Goal: Task Accomplishment & Management: Manage account settings

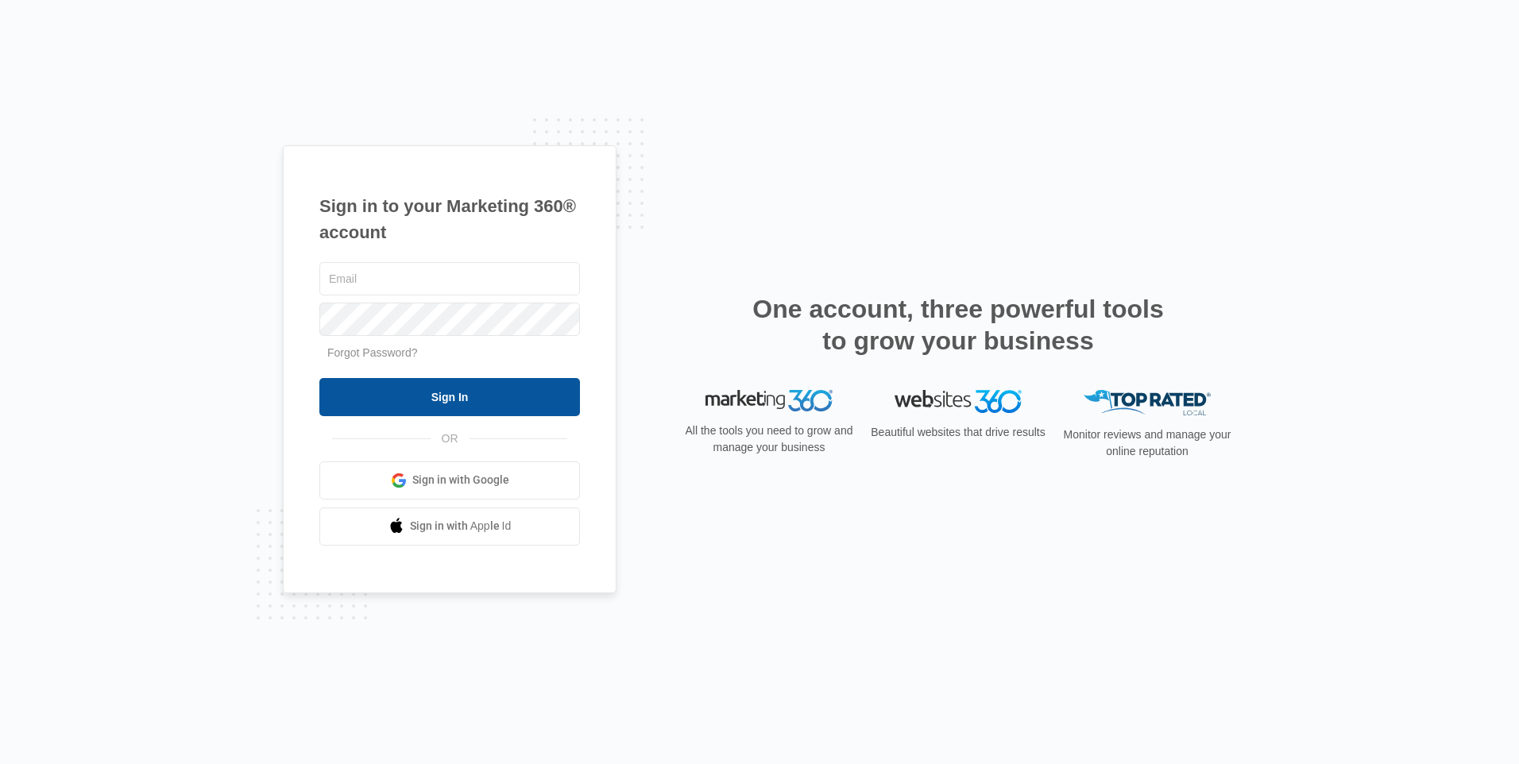
type input "[PERSON_NAME][EMAIL_ADDRESS][DOMAIN_NAME]"
click at [477, 395] on input "Sign In" at bounding box center [449, 397] width 261 height 38
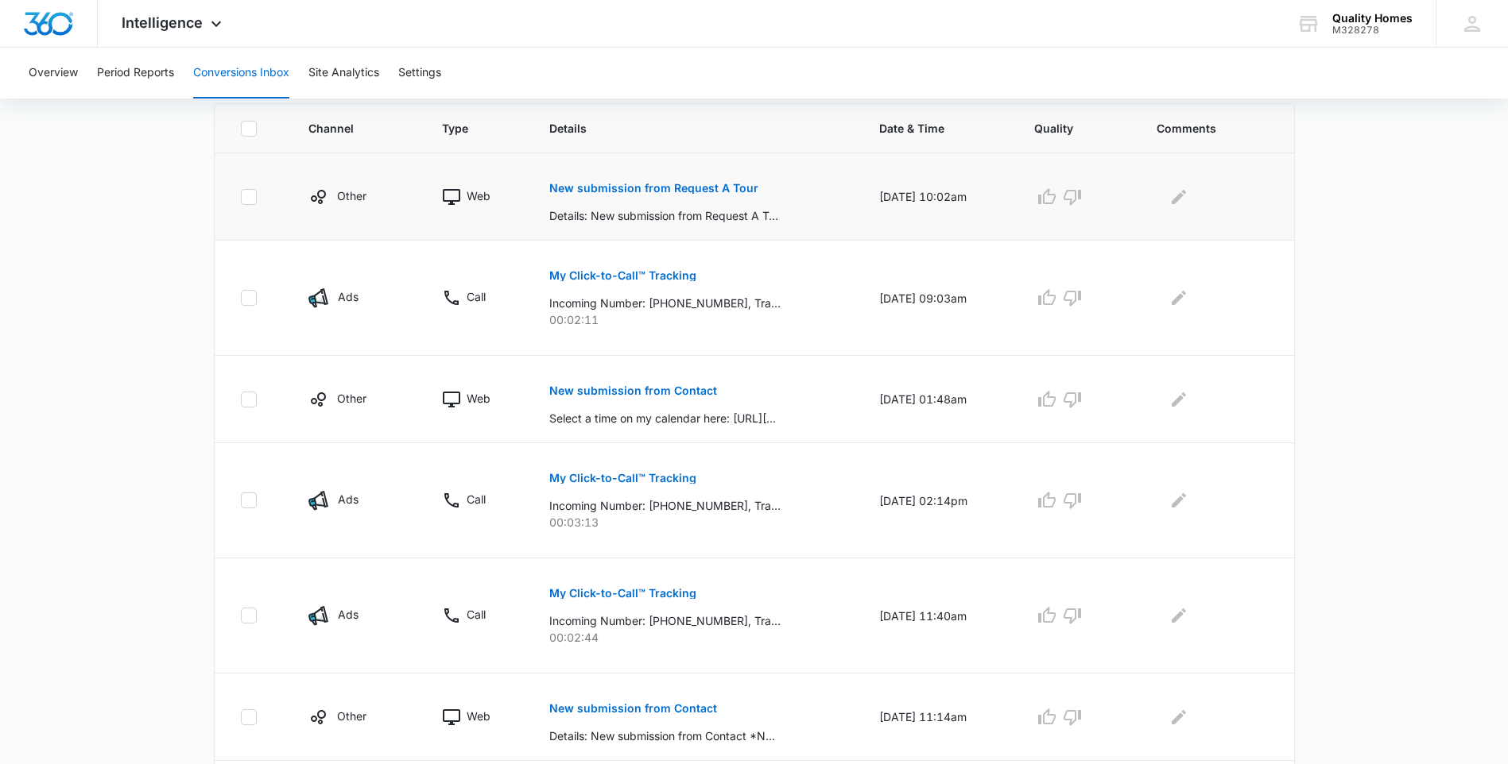
scroll to position [397, 0]
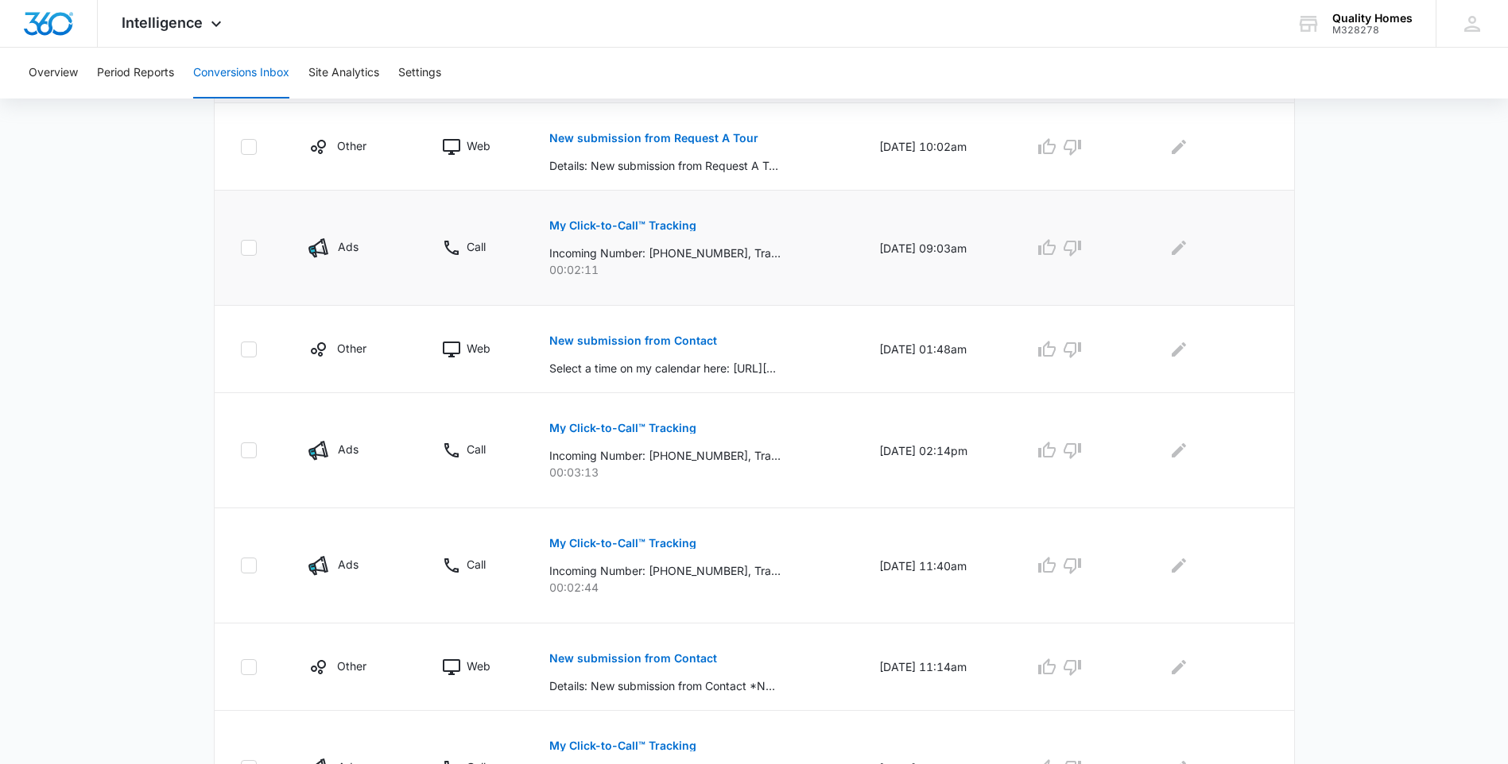
click at [614, 226] on p "My Click-to-Call™ Tracking" at bounding box center [622, 225] width 147 height 11
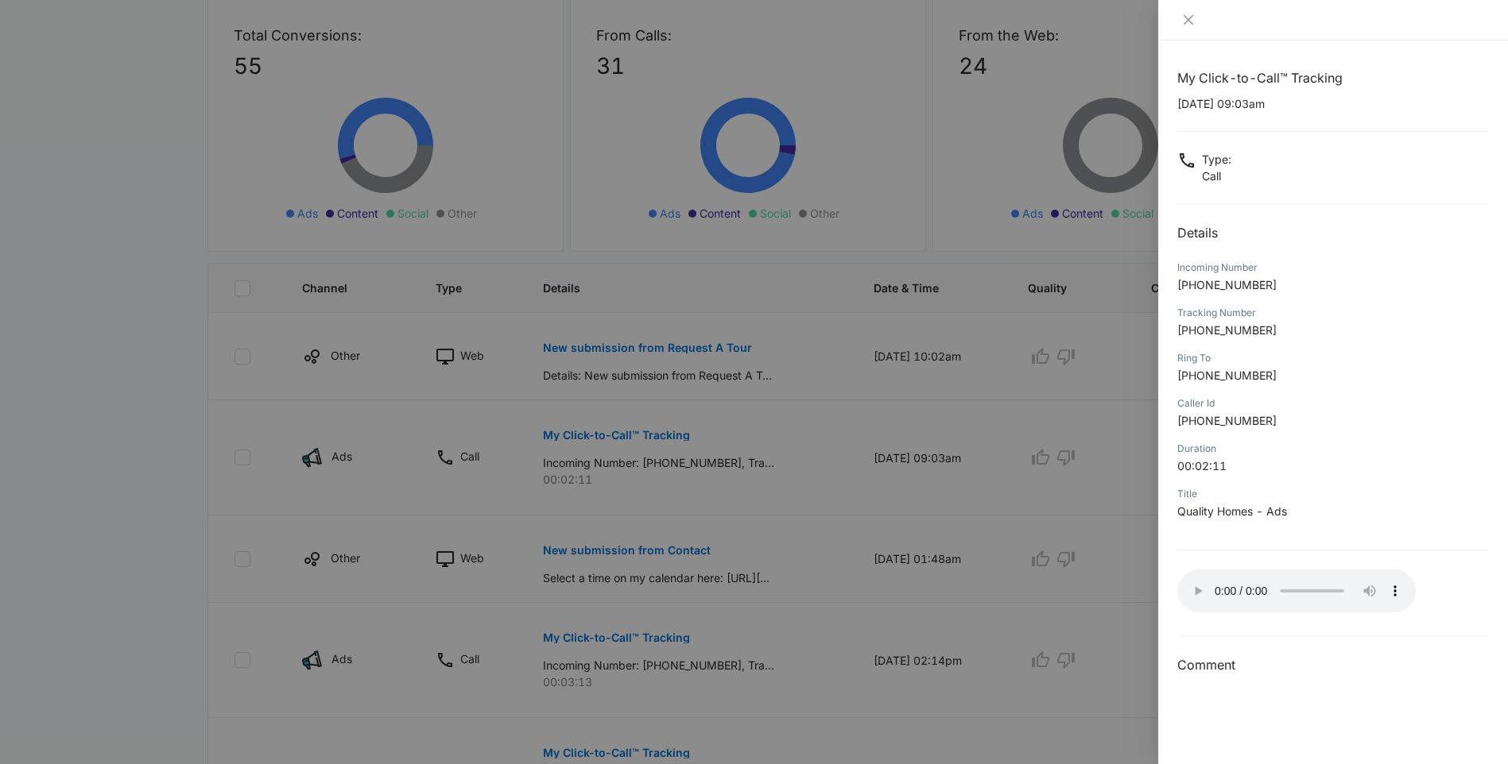
scroll to position [159, 0]
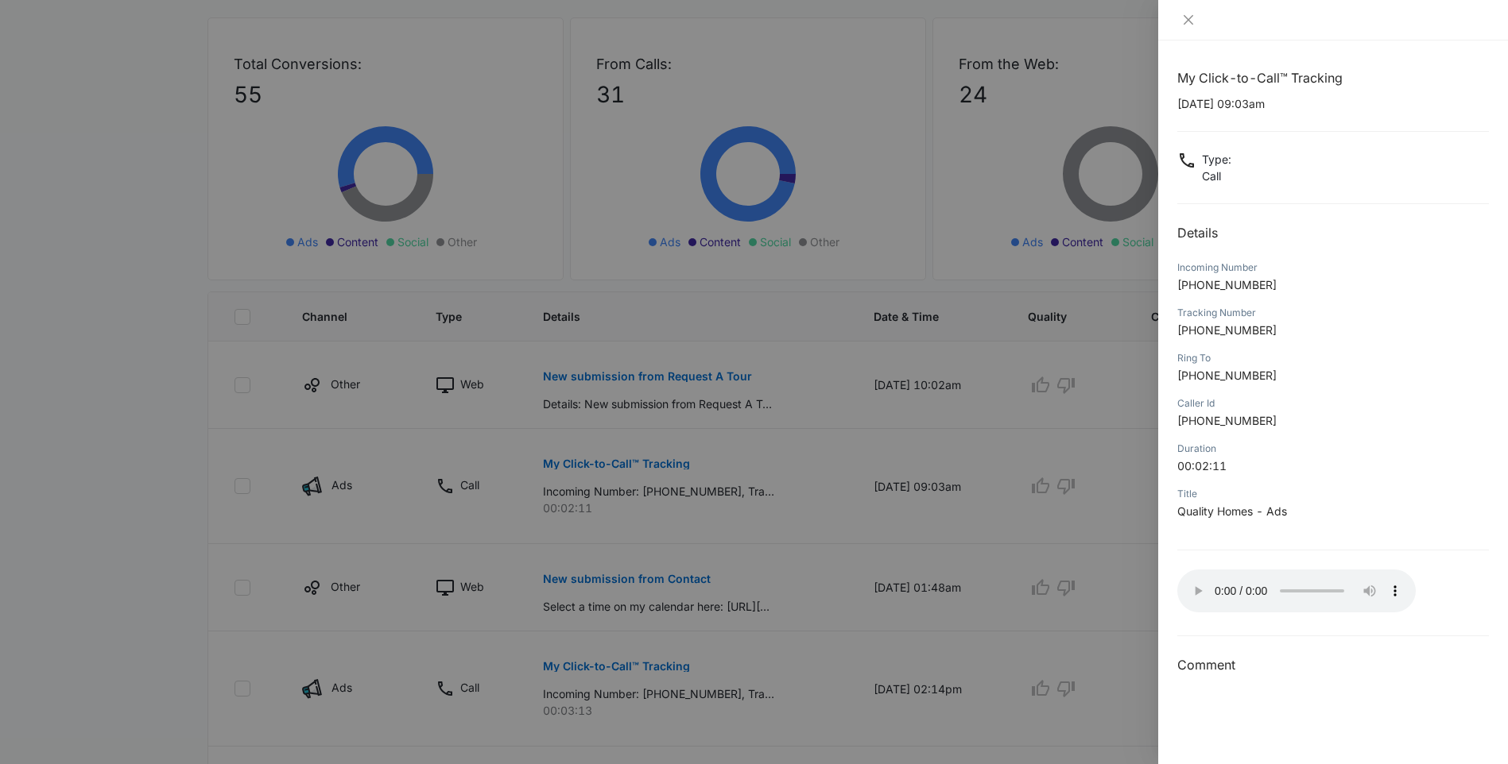
click at [177, 384] on div at bounding box center [754, 382] width 1508 height 764
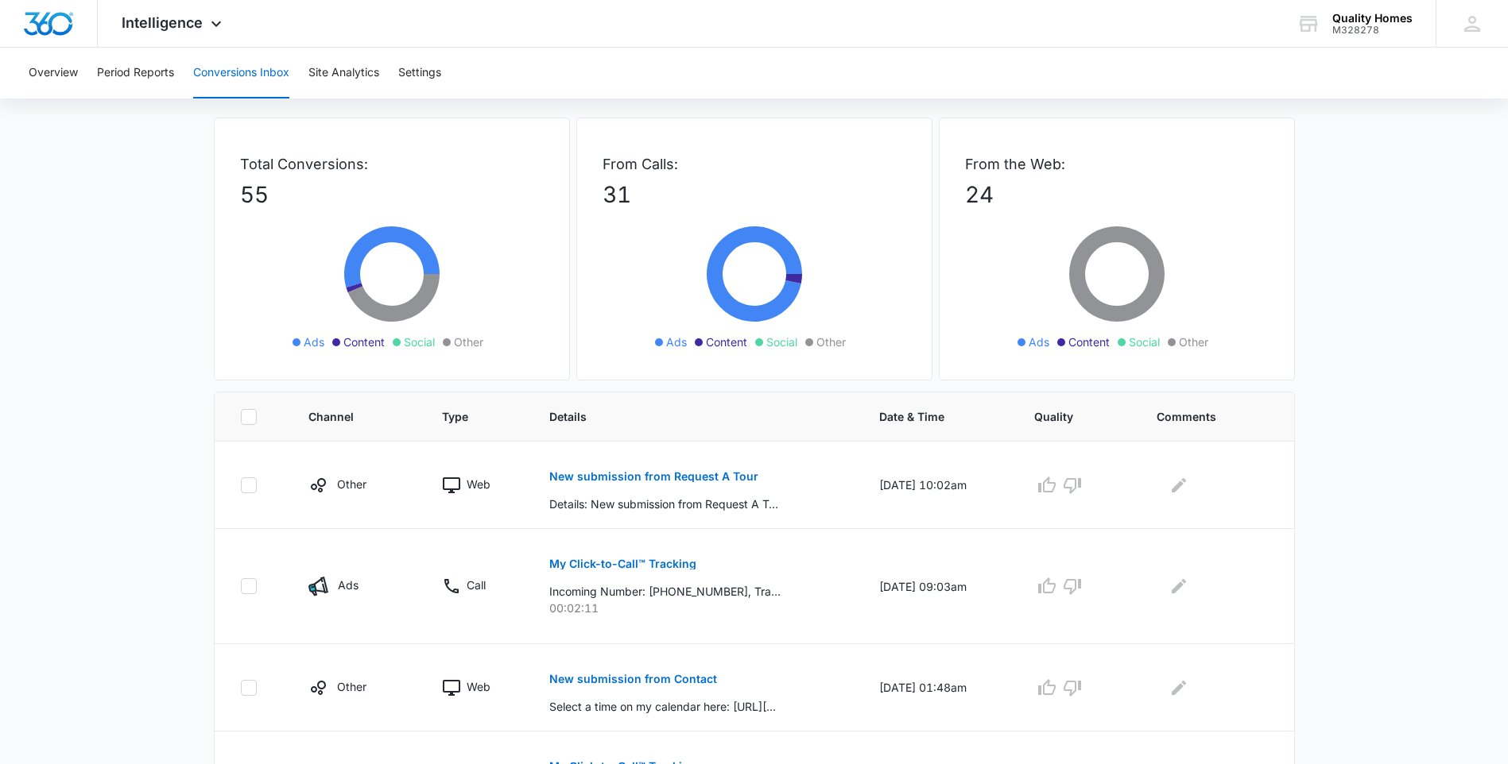
scroll to position [0, 0]
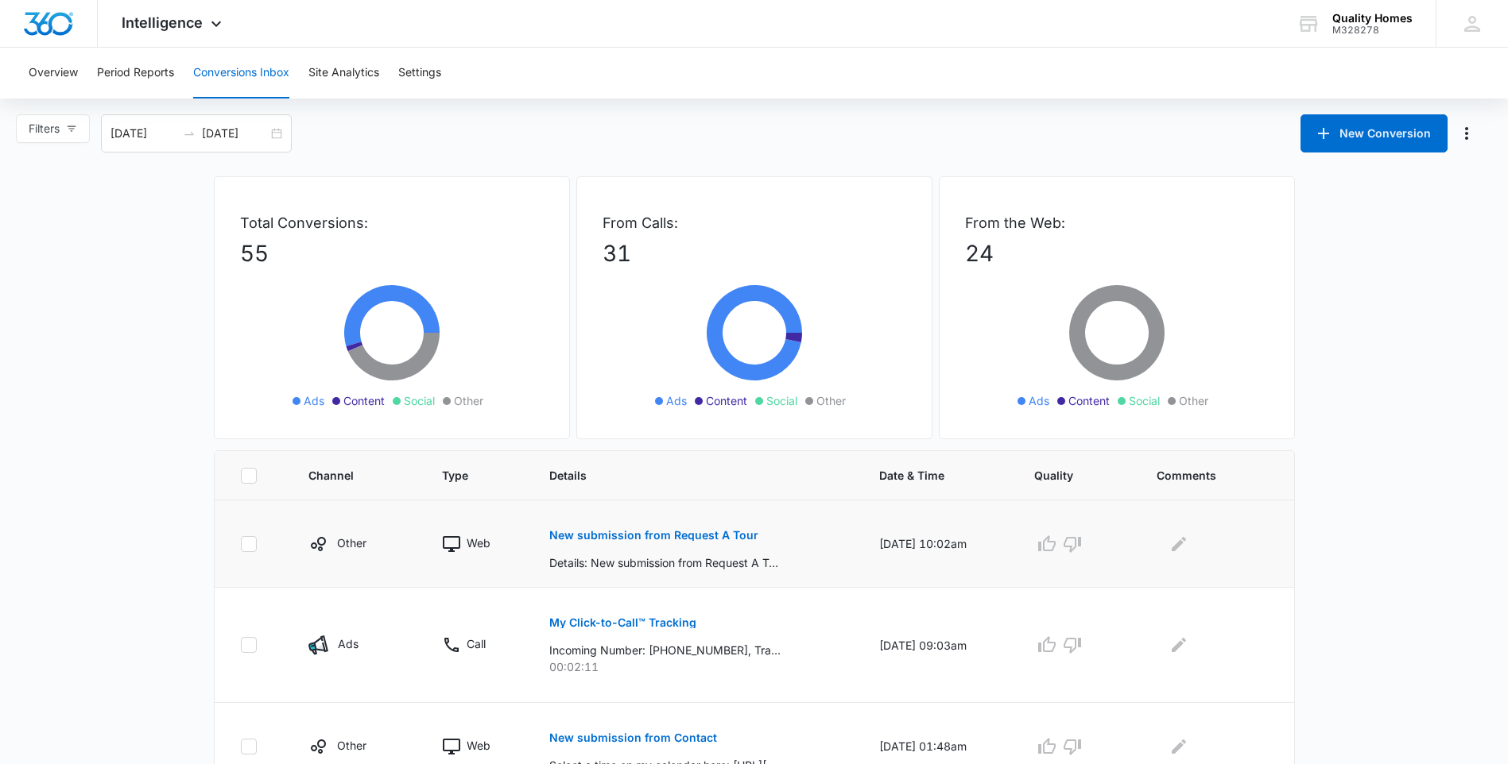
click at [679, 543] on button "New submission from Request A Tour" at bounding box center [653, 536] width 209 height 38
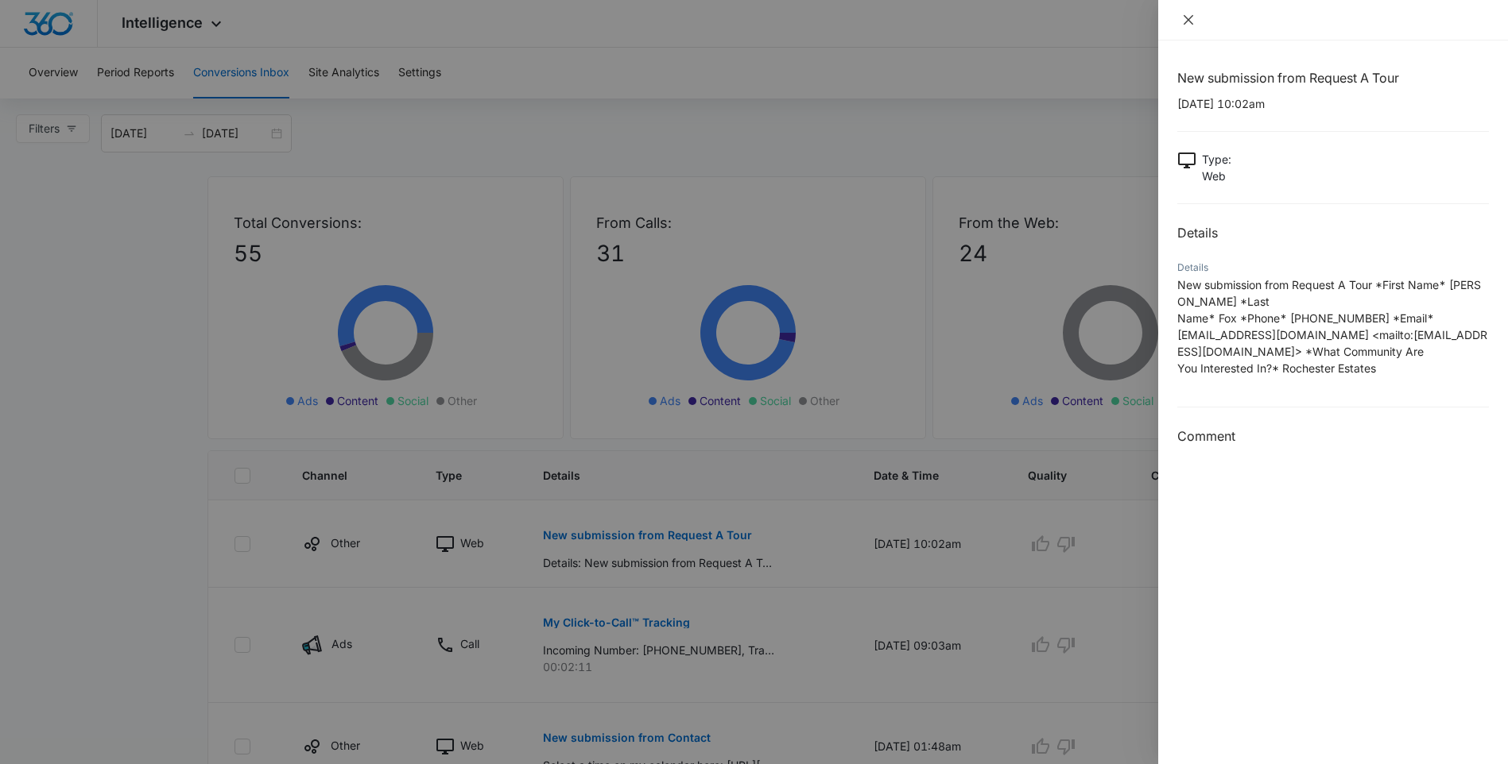
click at [1191, 23] on icon "close" at bounding box center [1188, 20] width 10 height 10
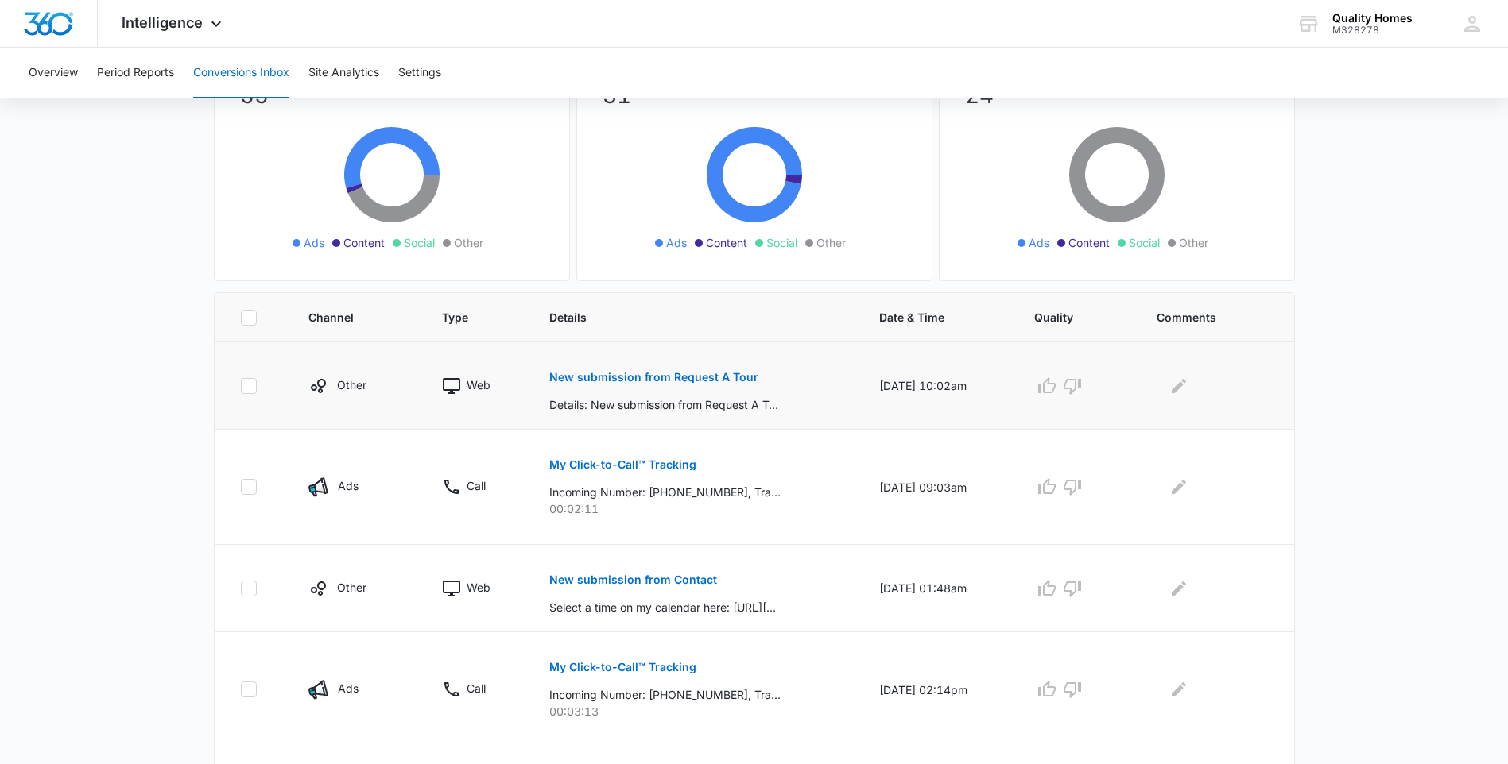
scroll to position [159, 0]
click at [1180, 385] on icon "Edit Comments" at bounding box center [1178, 385] width 19 height 19
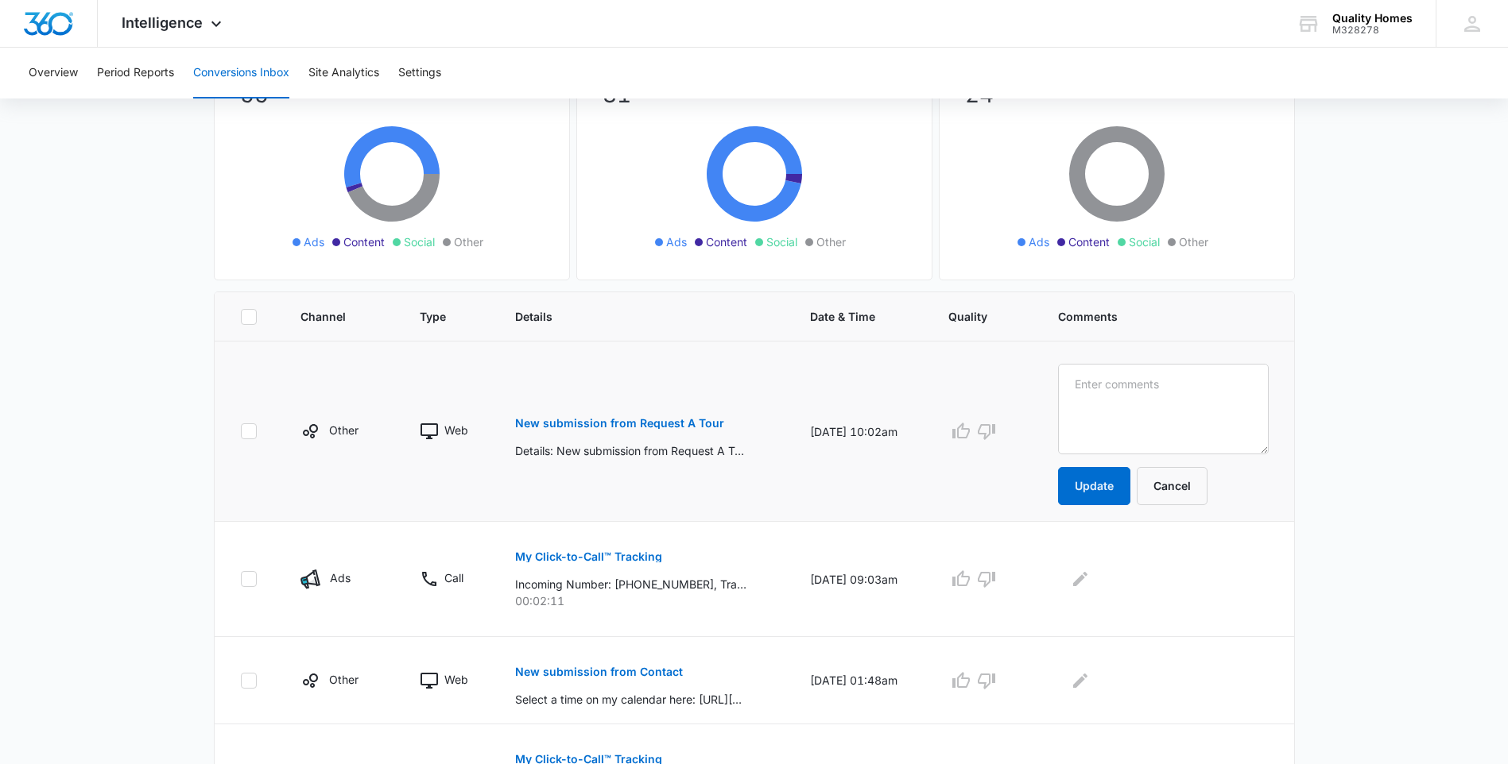
click at [1369, 406] on main "Filters [DATE] [DATE] New Conversion Total Conversions: 55 Ads Content Social O…" at bounding box center [754, 740] width 1508 height 1570
click at [1207, 492] on button "Cancel" at bounding box center [1171, 486] width 71 height 38
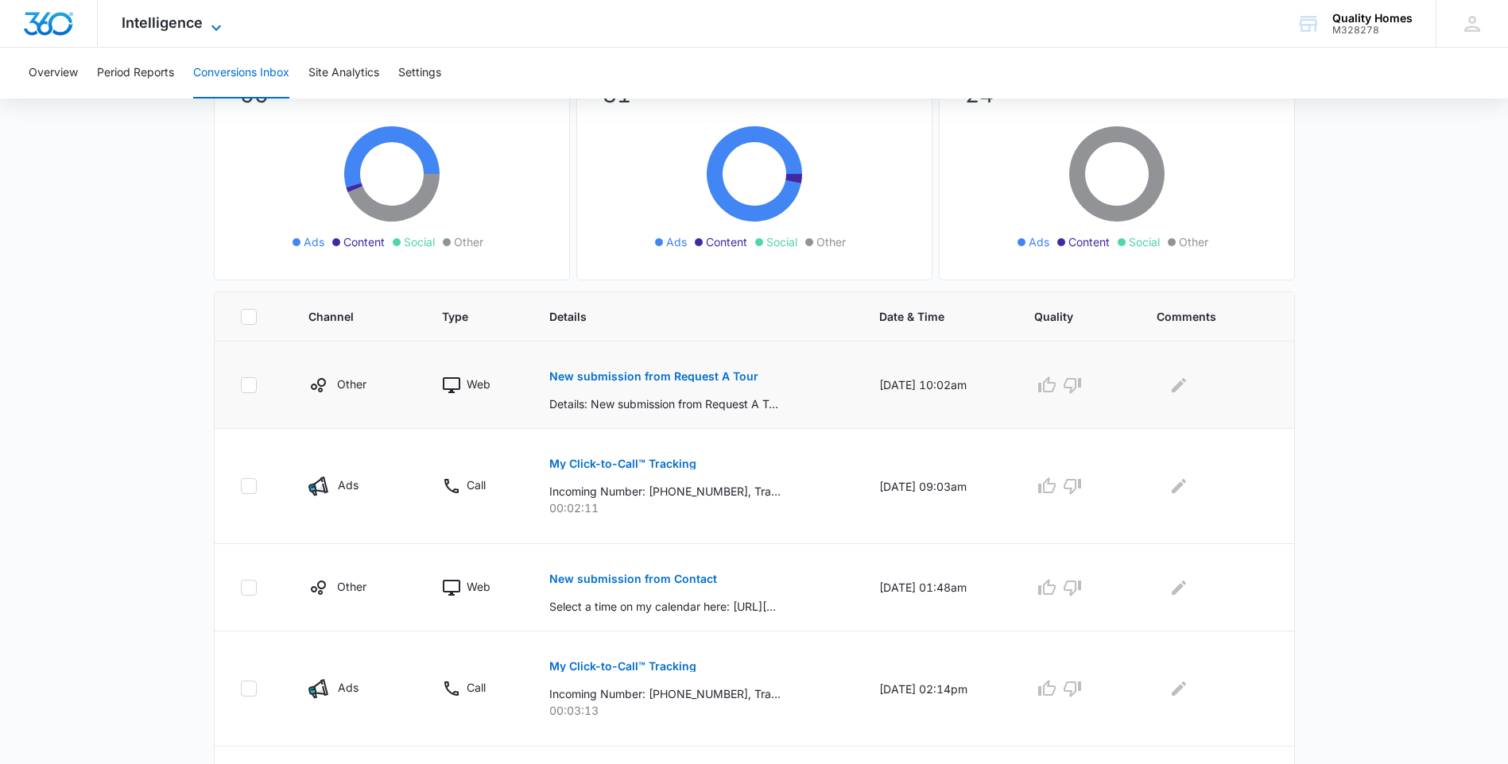
click at [184, 25] on span "Intelligence" at bounding box center [162, 22] width 81 height 17
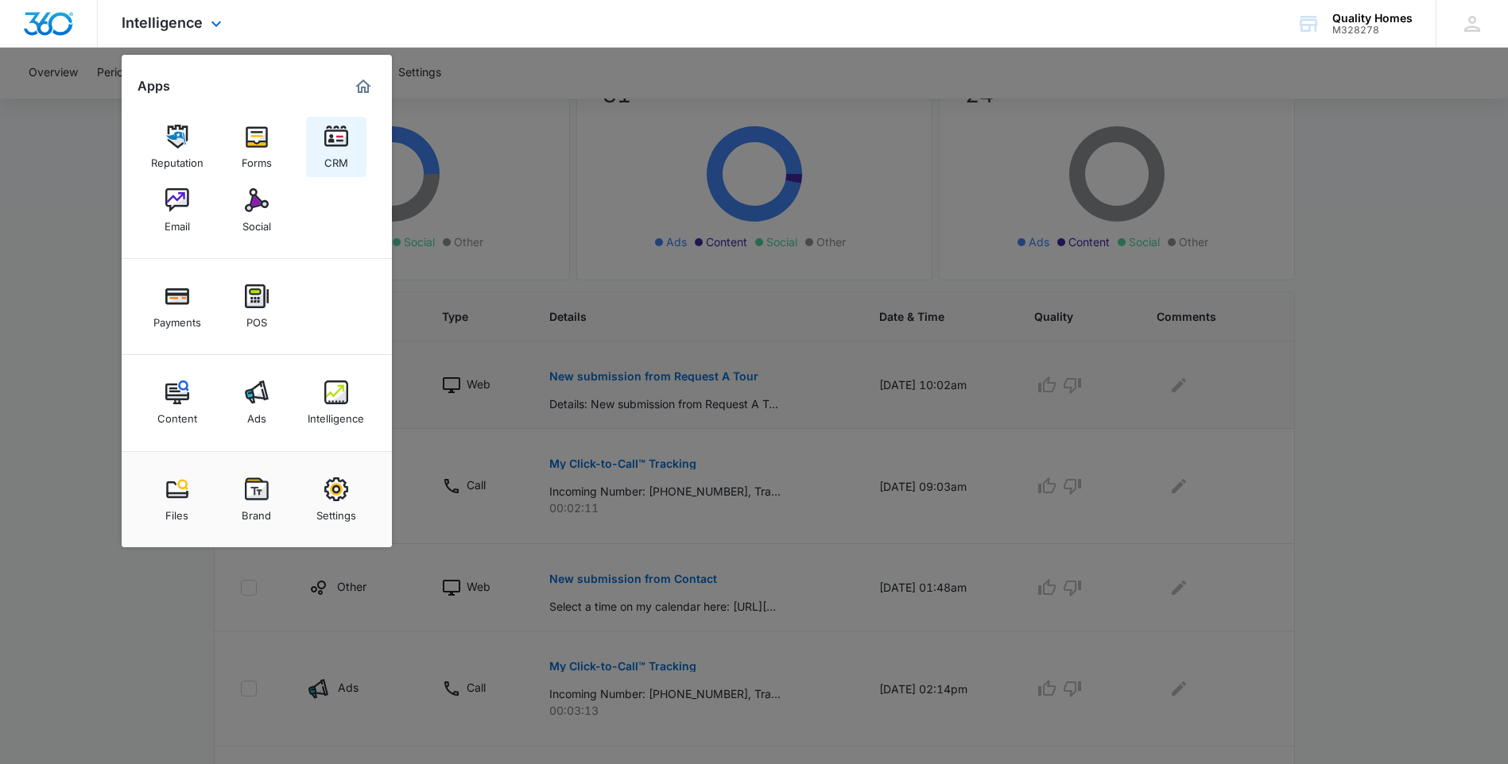
click at [342, 139] on img at bounding box center [336, 137] width 24 height 24
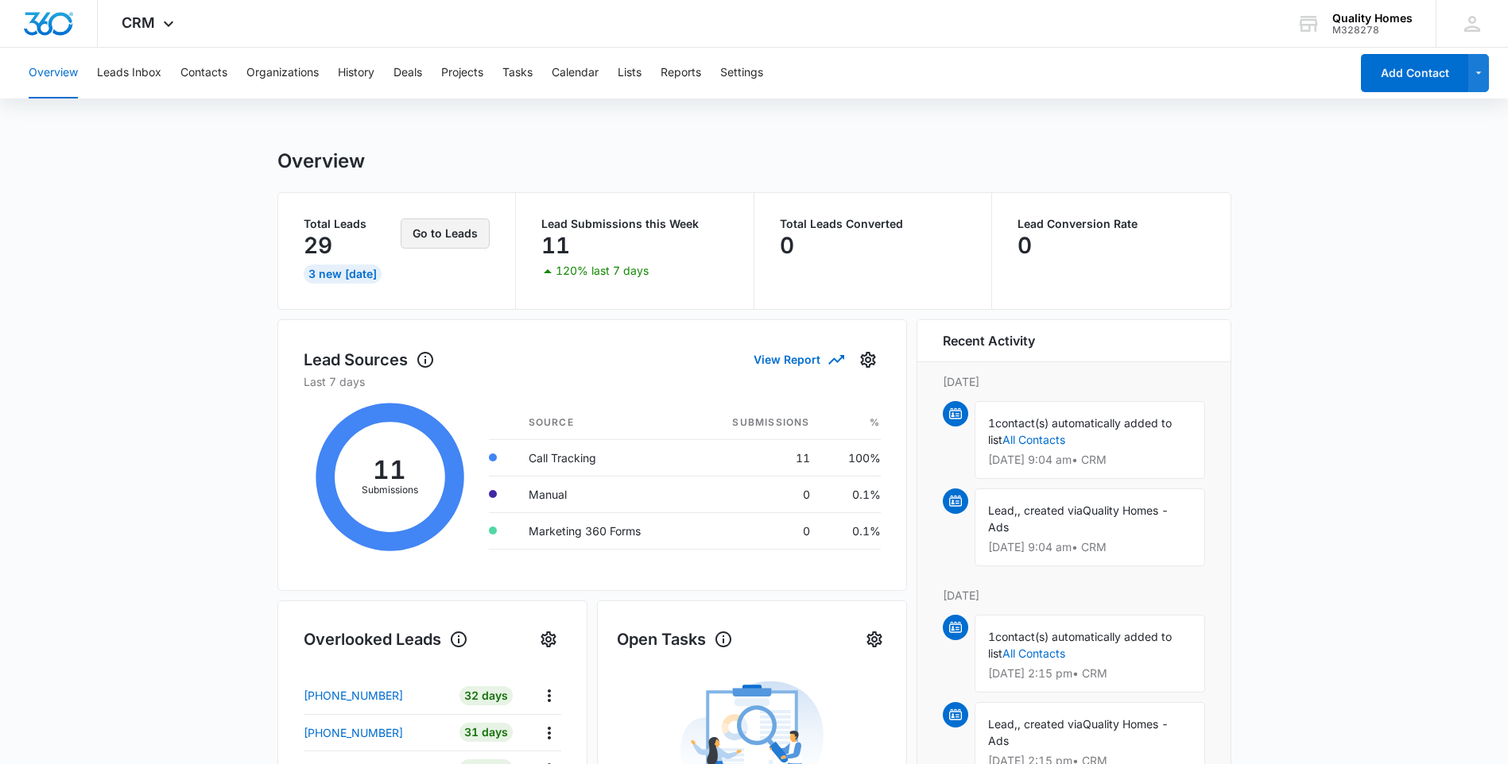
click at [448, 234] on button "Go to Leads" at bounding box center [445, 234] width 89 height 30
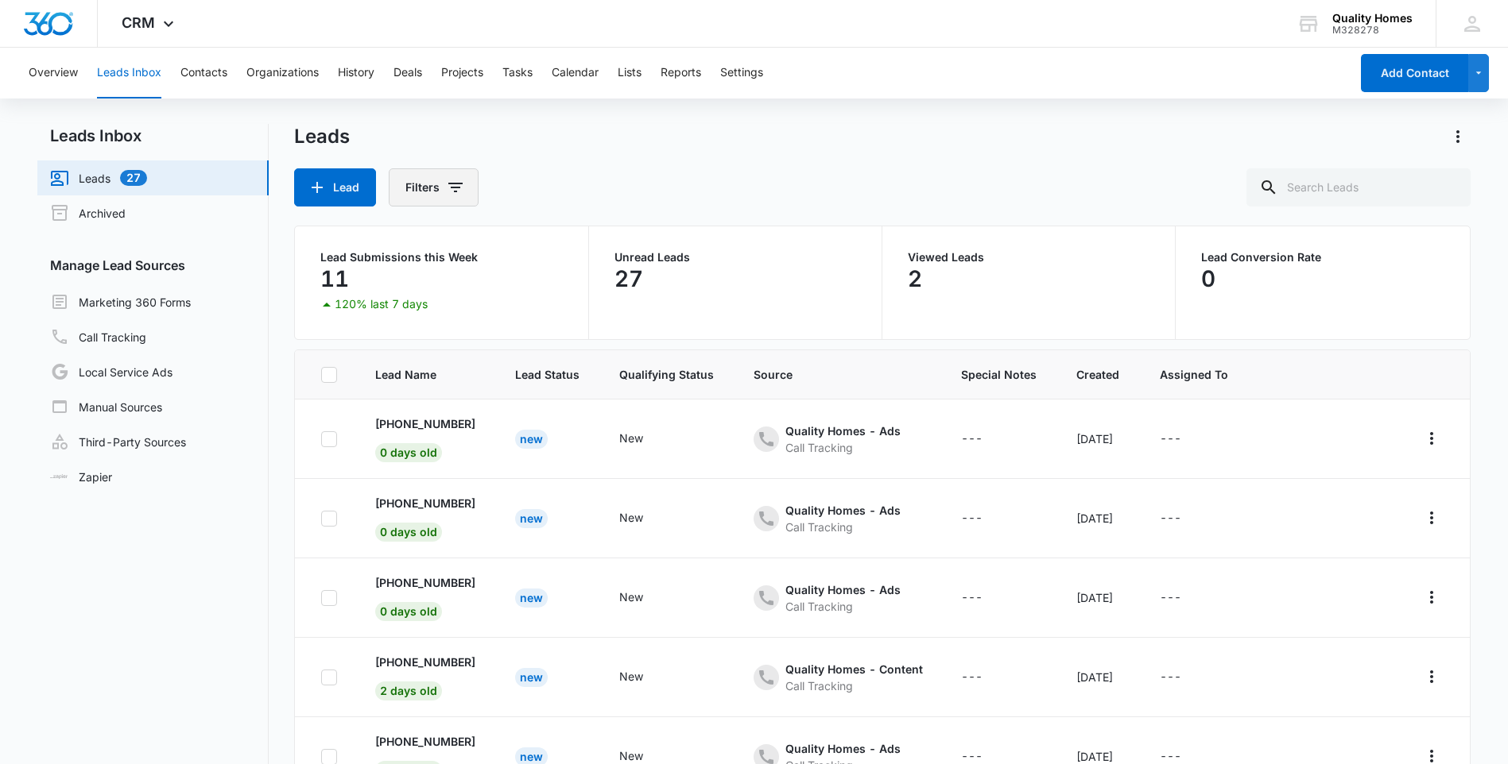
click at [431, 196] on button "Filters" at bounding box center [434, 187] width 90 height 38
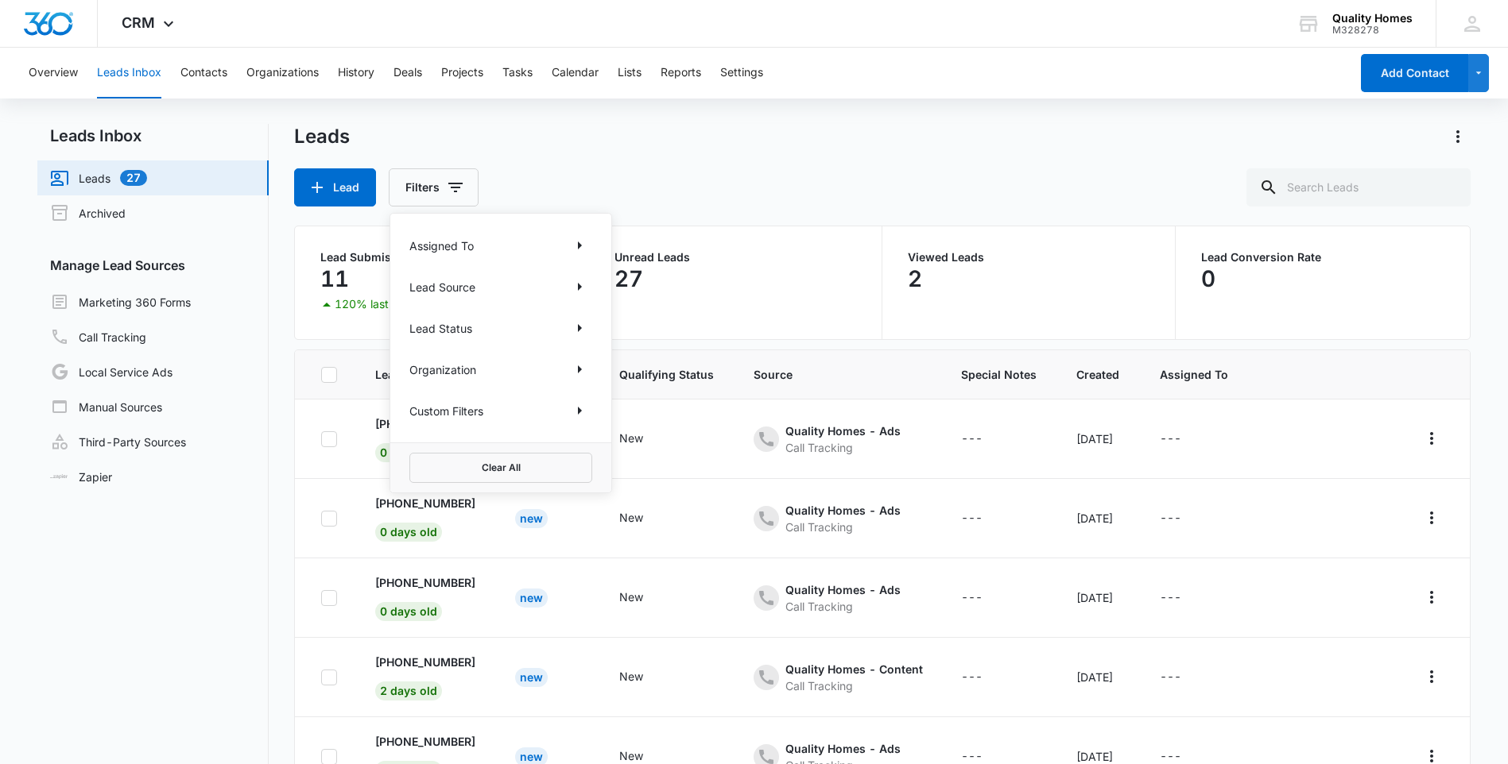
click at [601, 161] on div "Leads Lead Filters Assigned To Lead Source Lead Status Organization Custom Filt…" at bounding box center [881, 165] width 1175 height 83
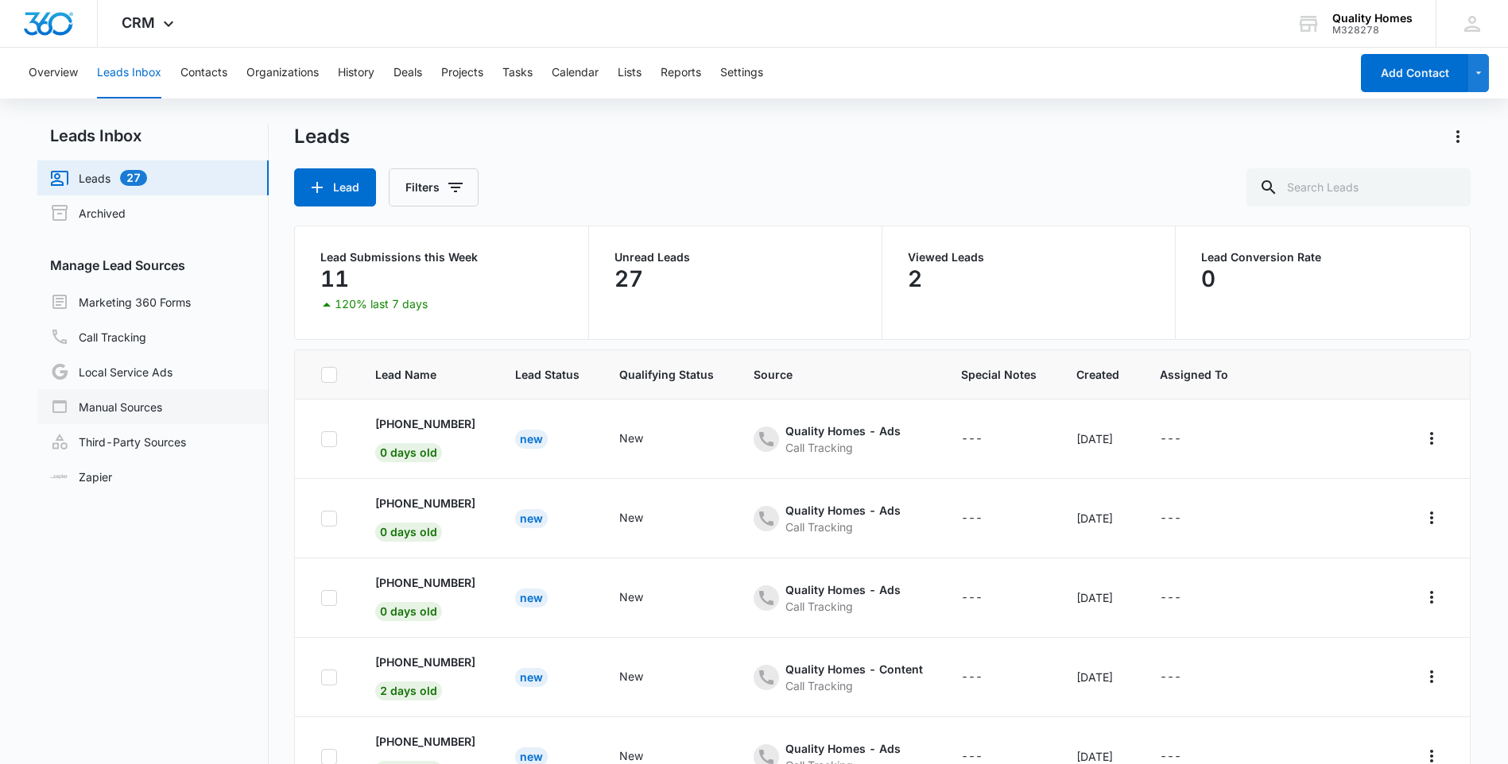
click at [138, 412] on link "Manual Sources" at bounding box center [106, 406] width 112 height 19
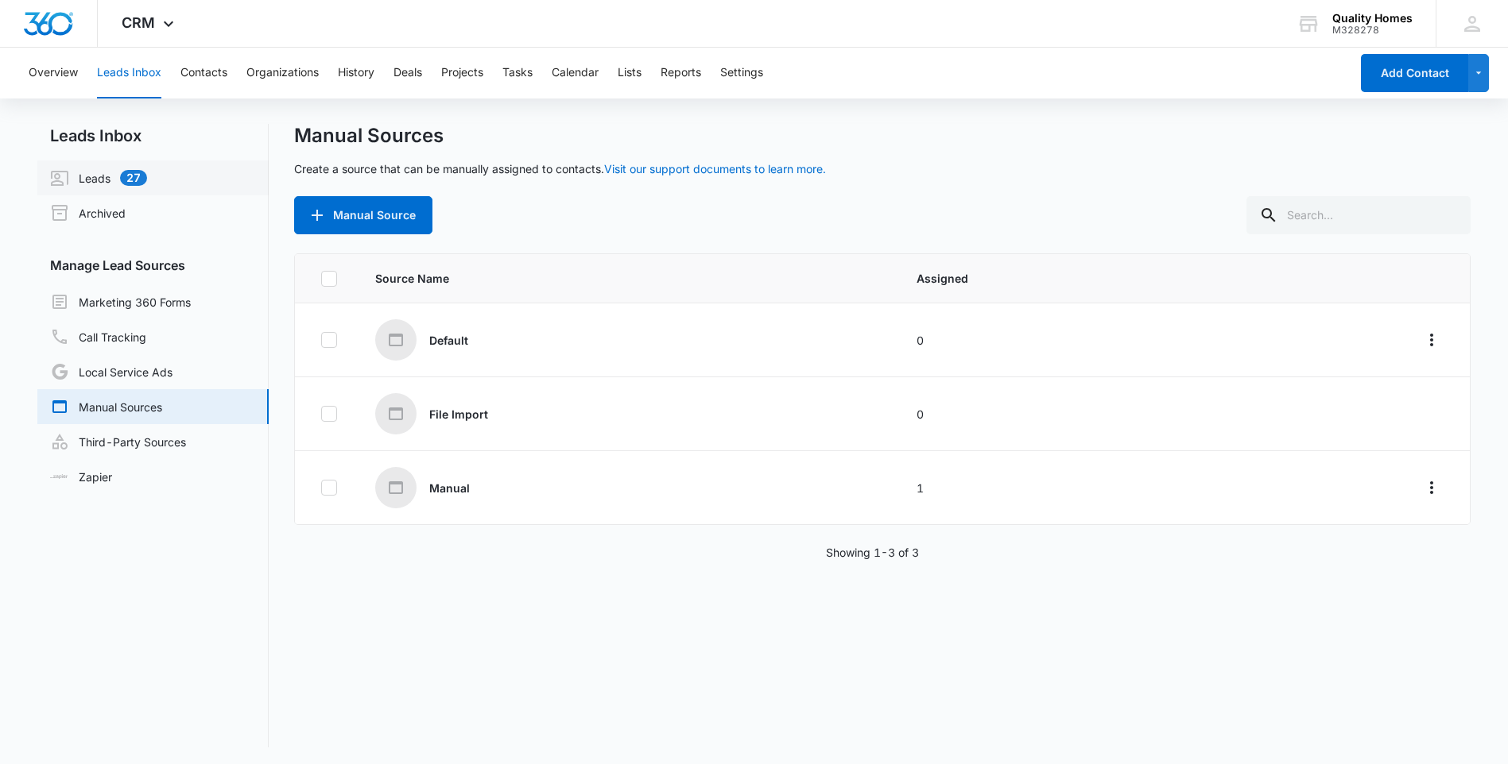
click at [104, 174] on link "Leads 27" at bounding box center [98, 177] width 97 height 19
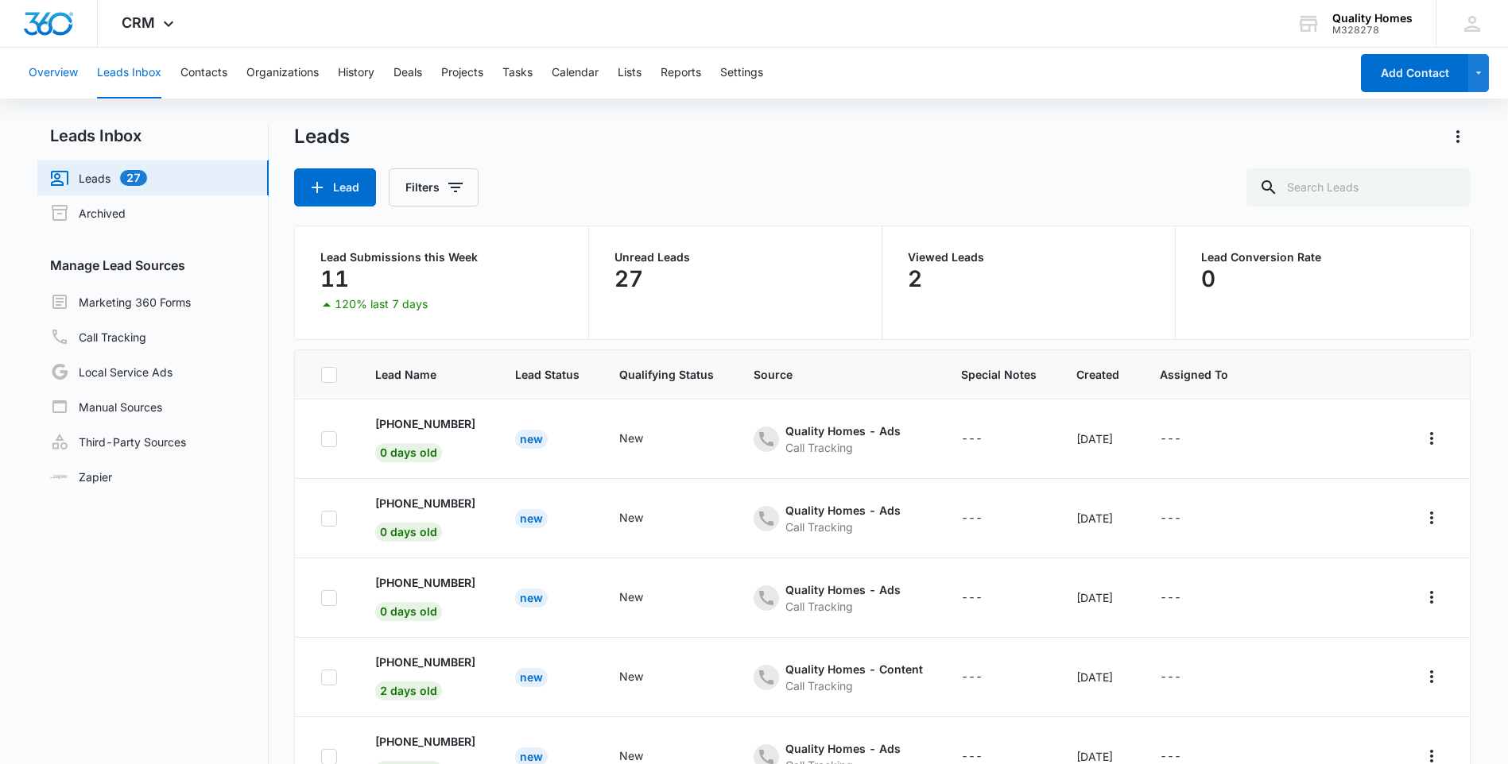
click at [60, 72] on button "Overview" at bounding box center [53, 73] width 49 height 51
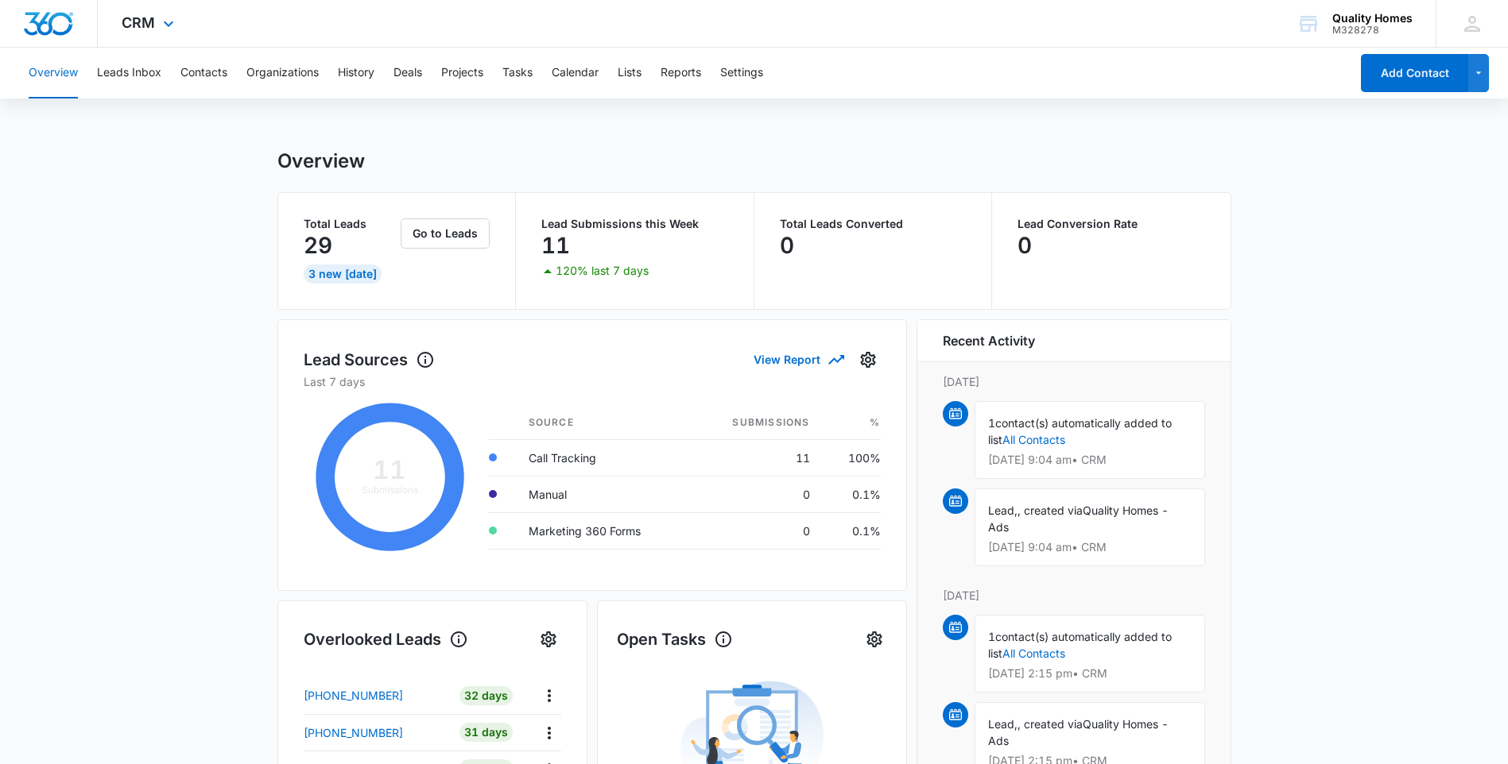
click at [141, 35] on div "CRM Apps Reputation Forms CRM Email Social Payments POS Content Ads Intelligenc…" at bounding box center [150, 23] width 104 height 47
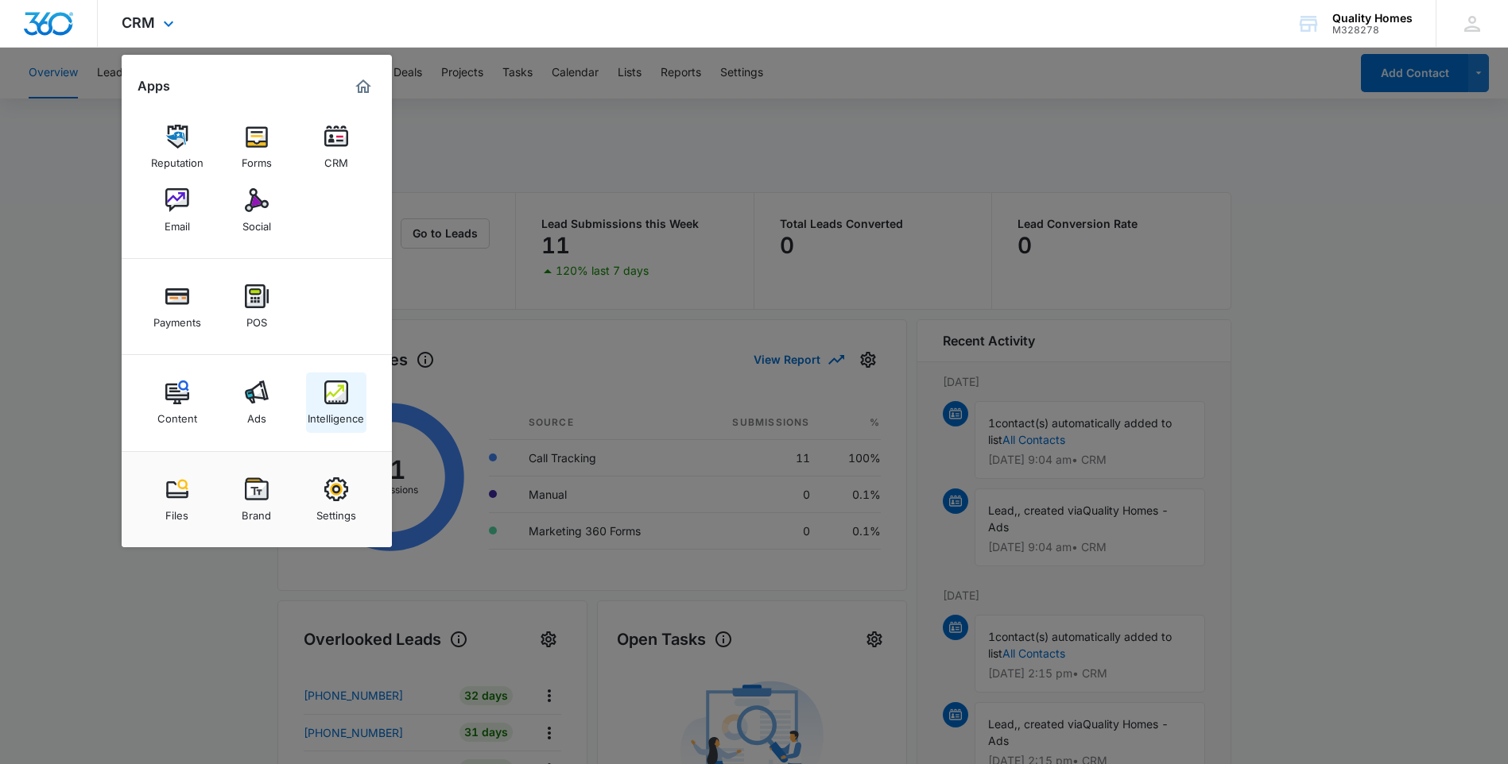
click at [331, 396] on img at bounding box center [336, 393] width 24 height 24
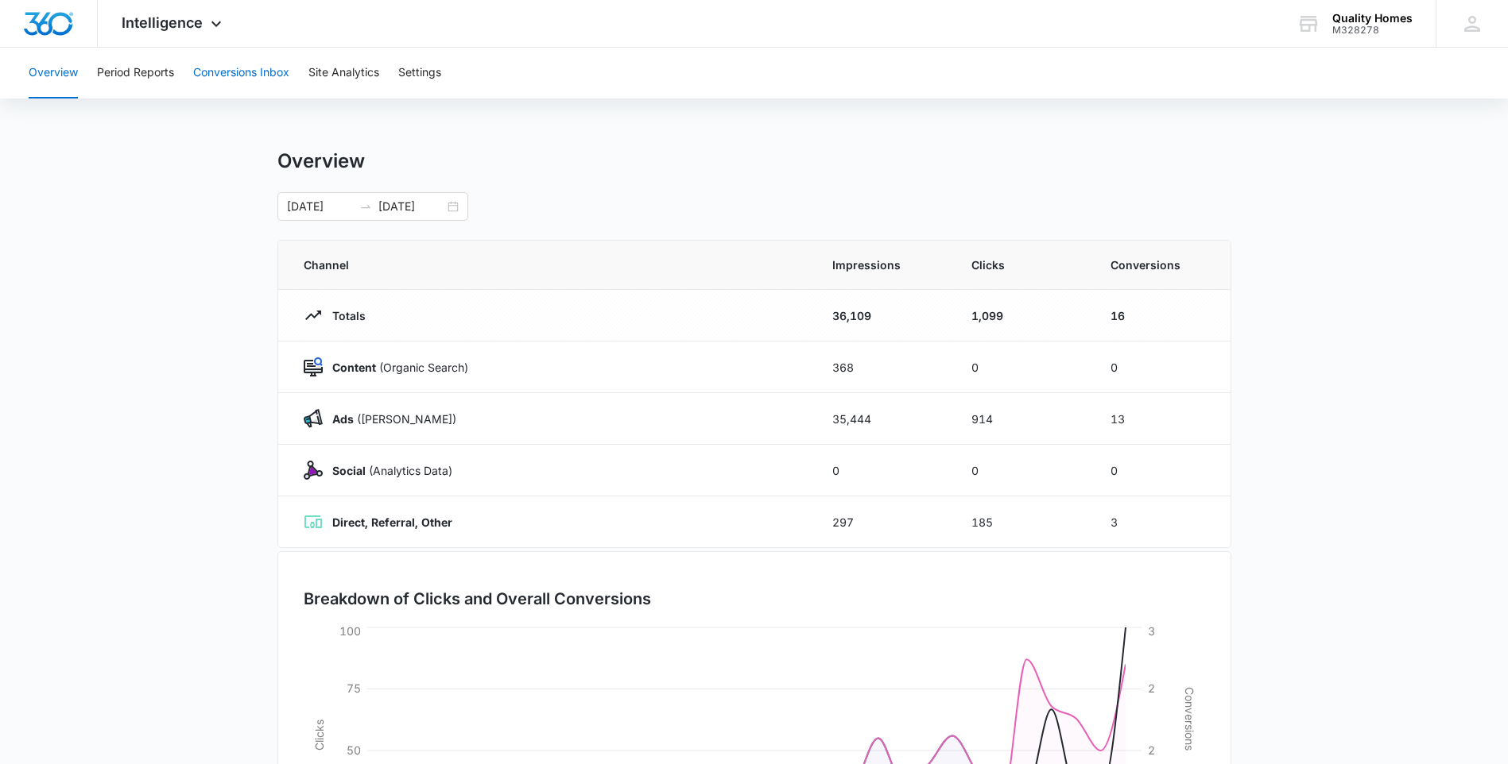
click at [207, 76] on button "Conversions Inbox" at bounding box center [241, 73] width 96 height 51
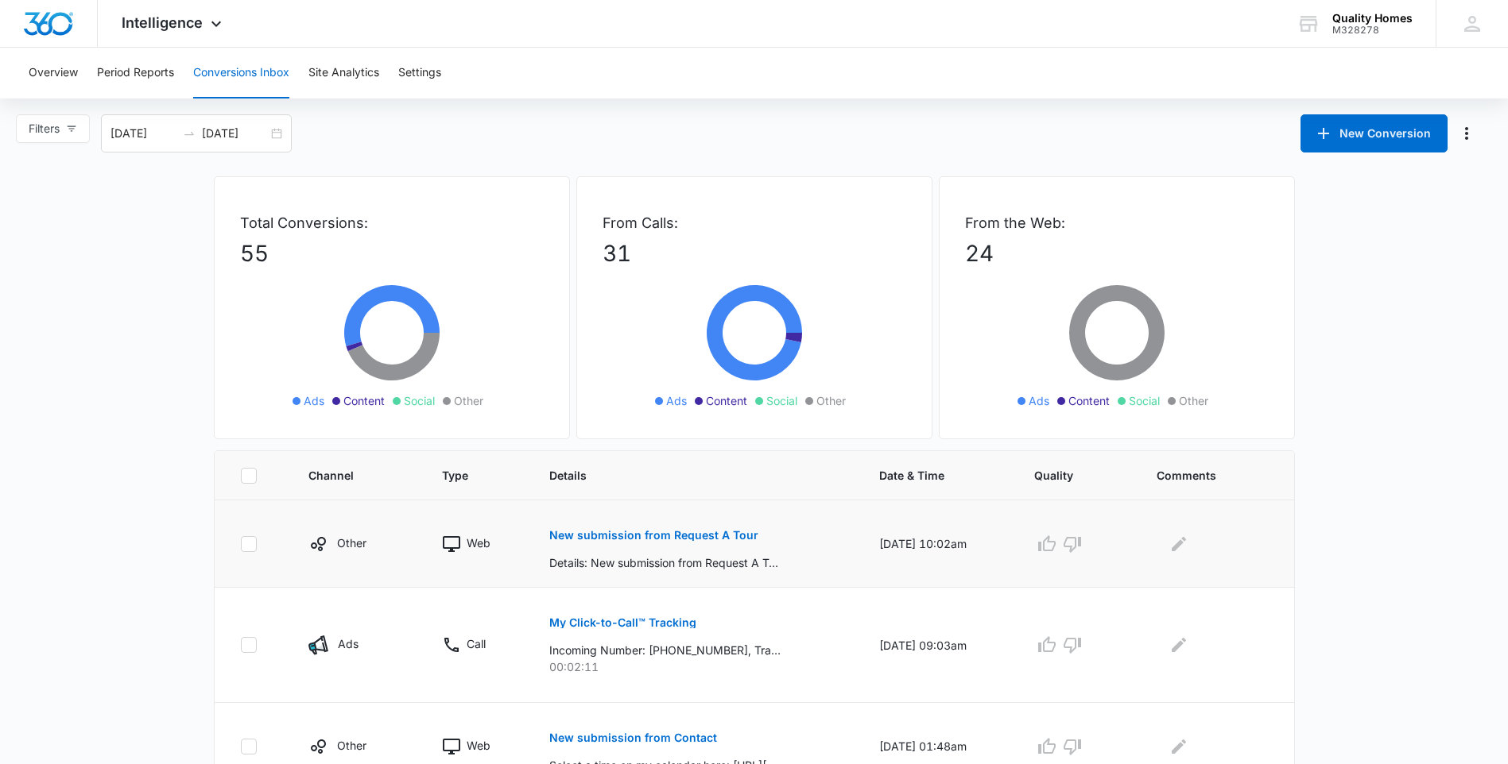
click at [669, 532] on p "New submission from Request A Tour" at bounding box center [653, 535] width 209 height 11
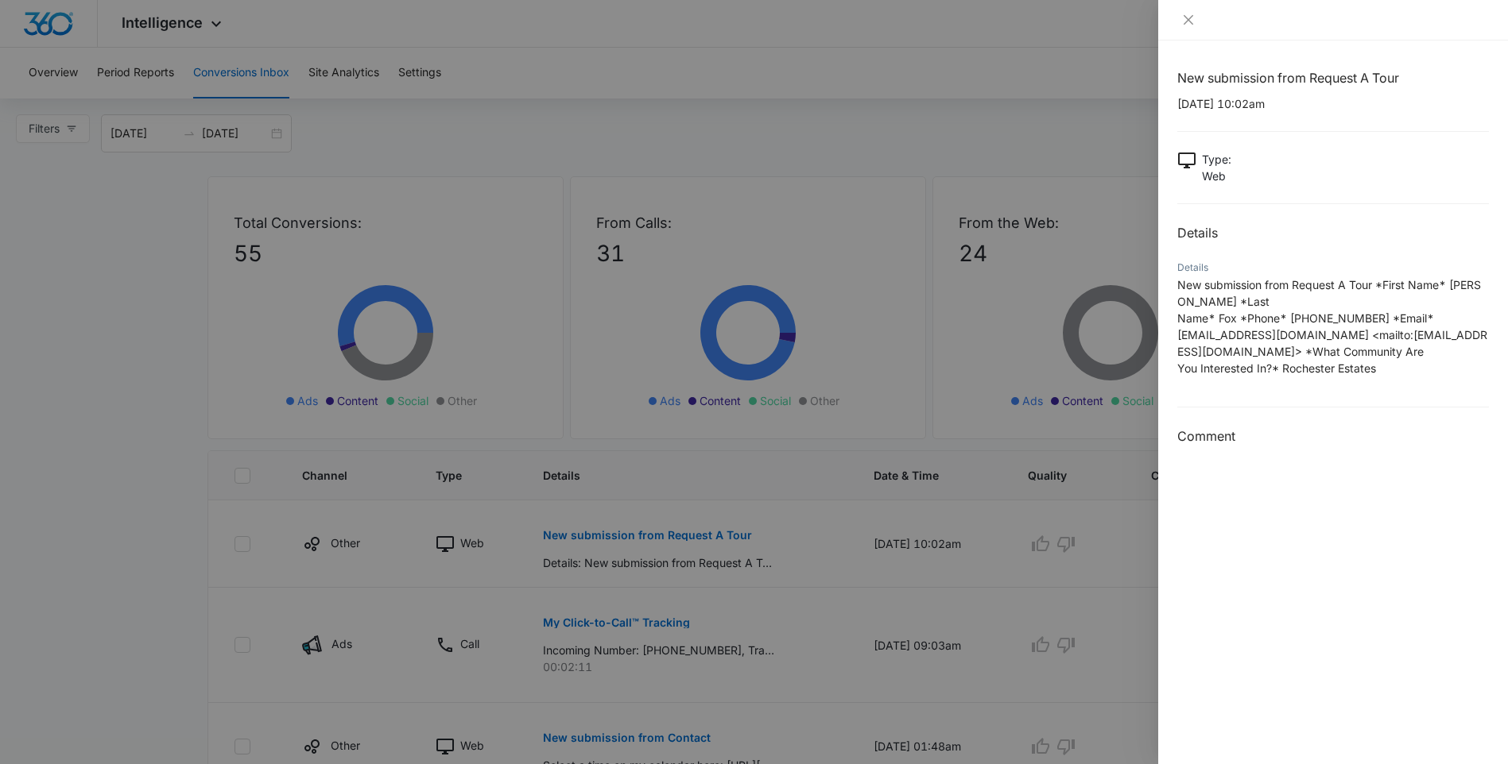
click at [1219, 176] on p "Web" at bounding box center [1216, 176] width 29 height 17
click at [140, 314] on div at bounding box center [754, 382] width 1508 height 764
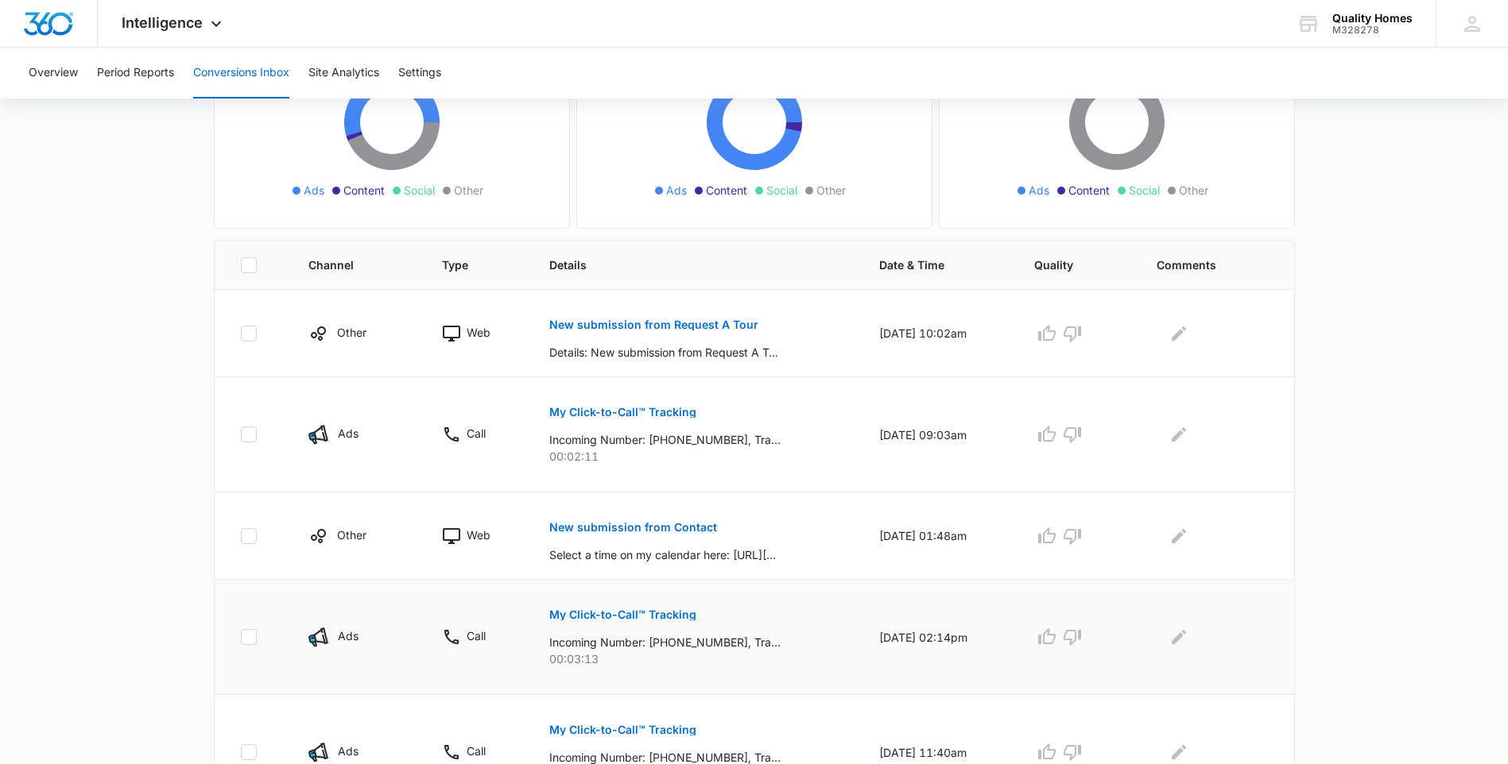
scroll to position [238, 0]
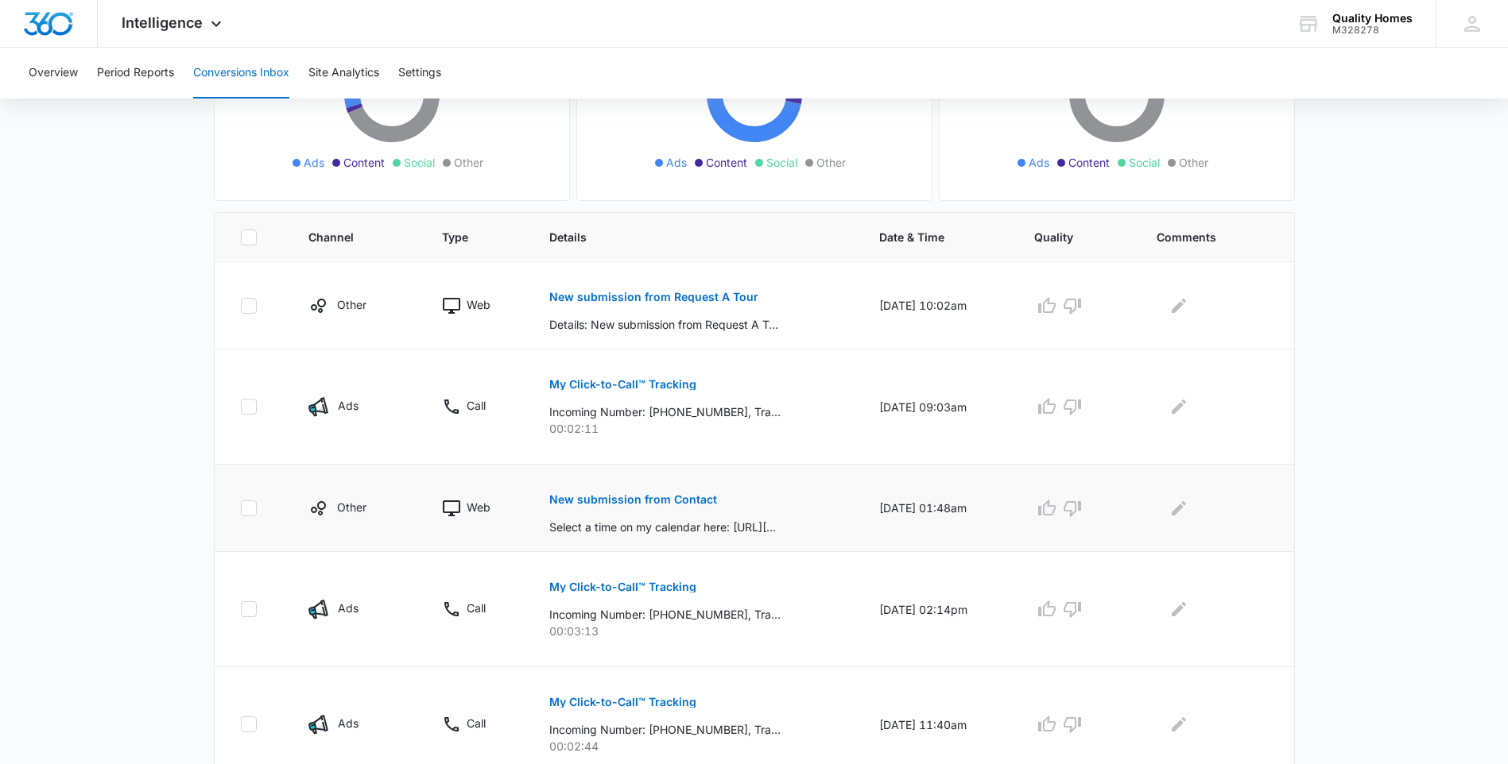
click at [660, 492] on button "New submission from Contact" at bounding box center [633, 500] width 168 height 38
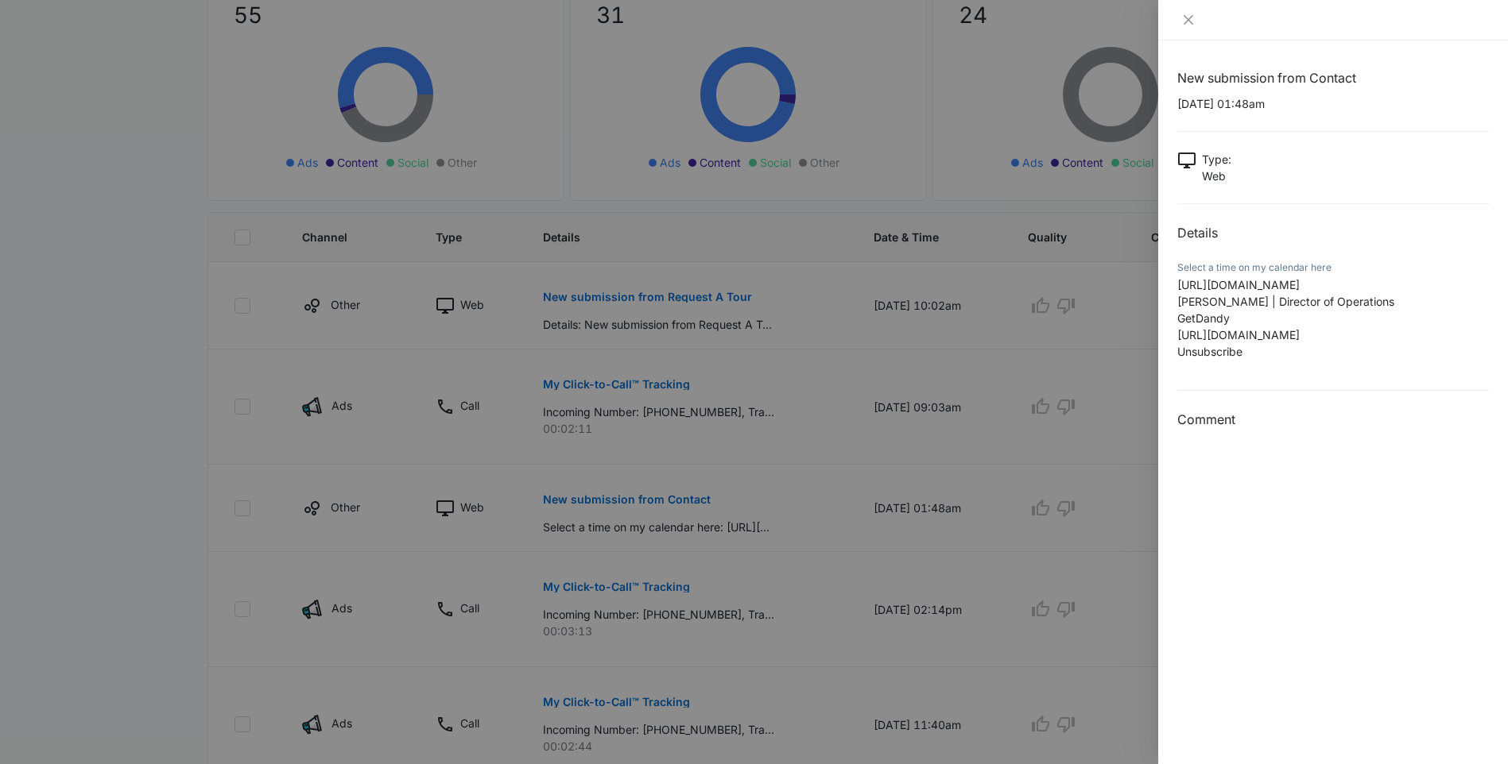
click at [368, 451] on div at bounding box center [754, 382] width 1508 height 764
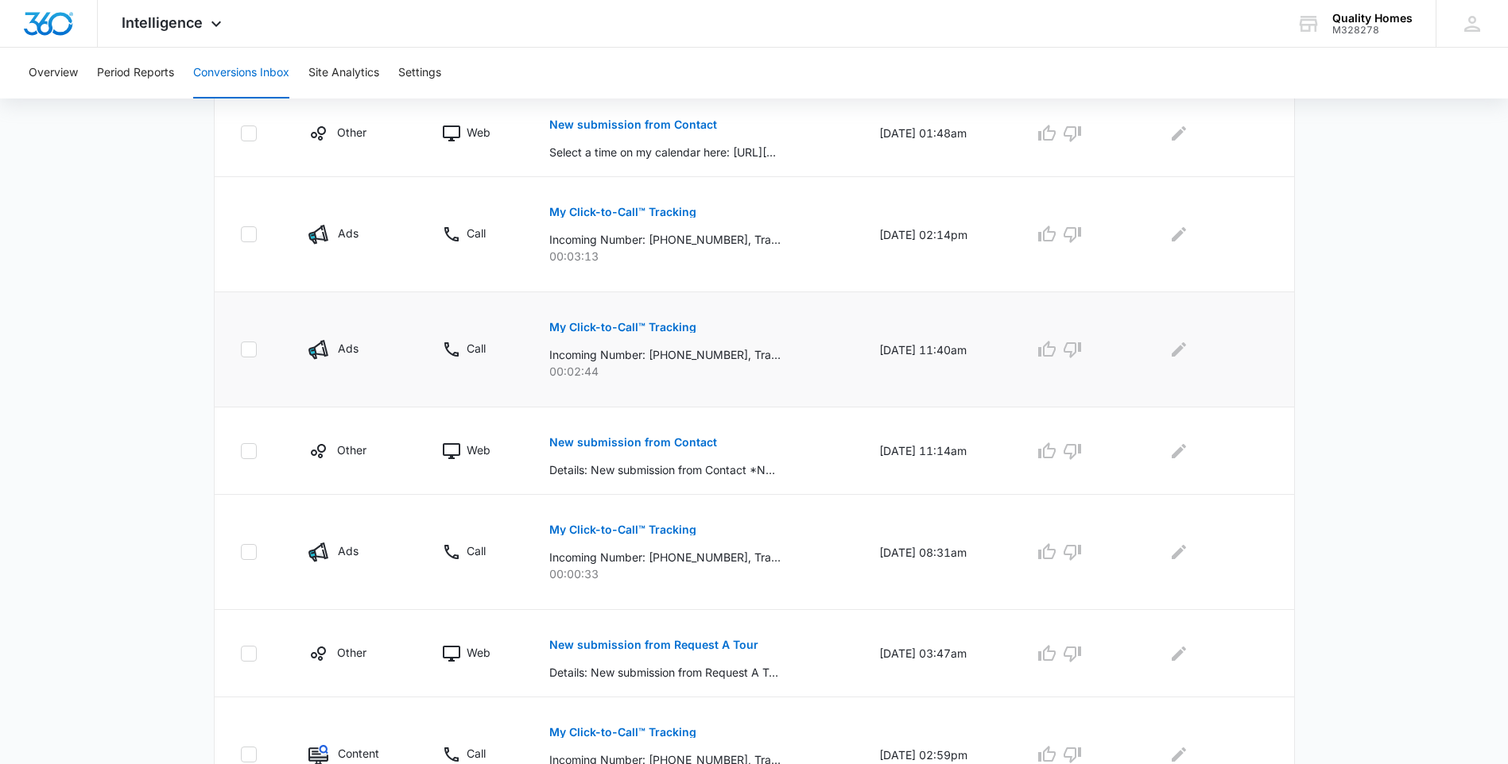
scroll to position [636, 0]
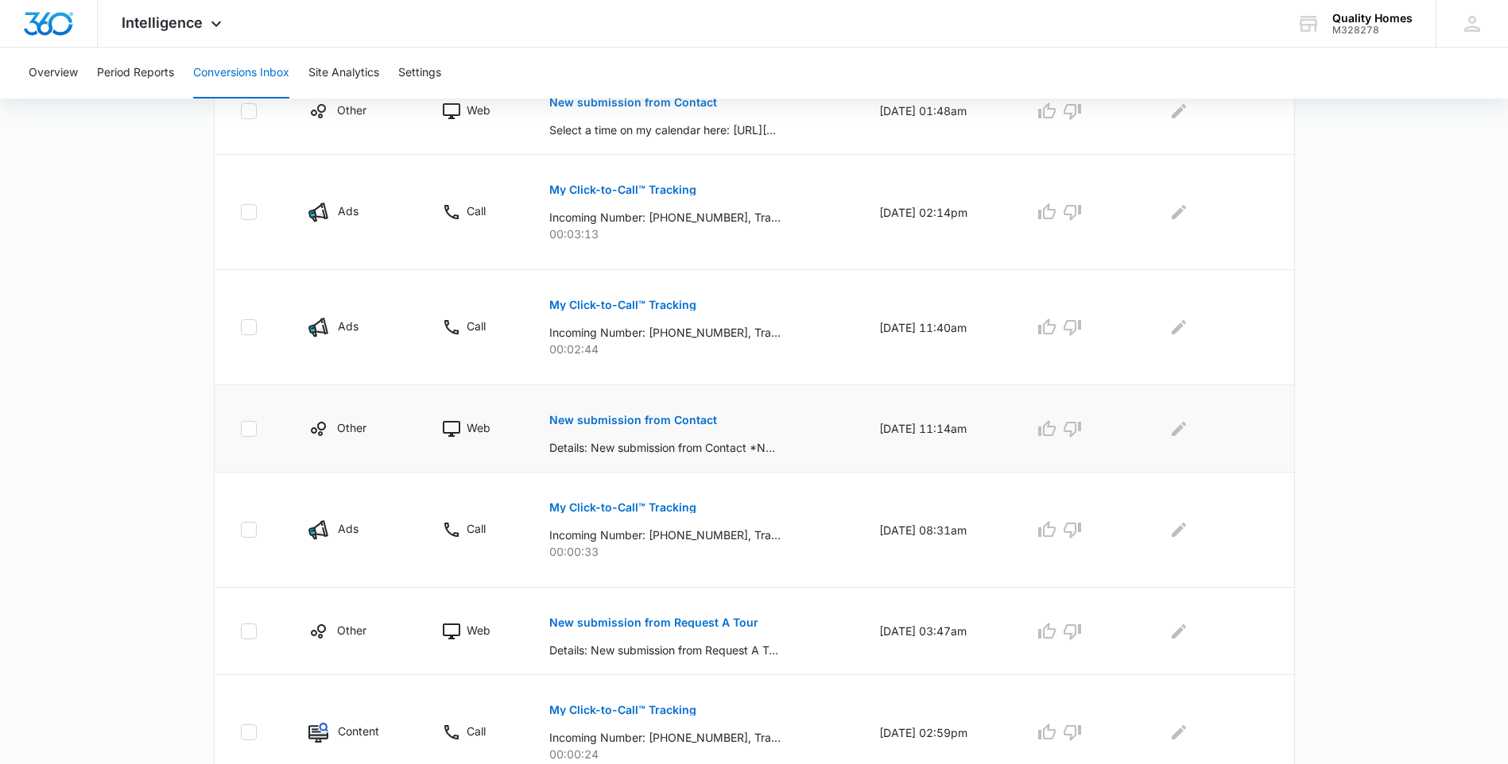
click at [653, 428] on button "New submission from Contact" at bounding box center [633, 420] width 168 height 38
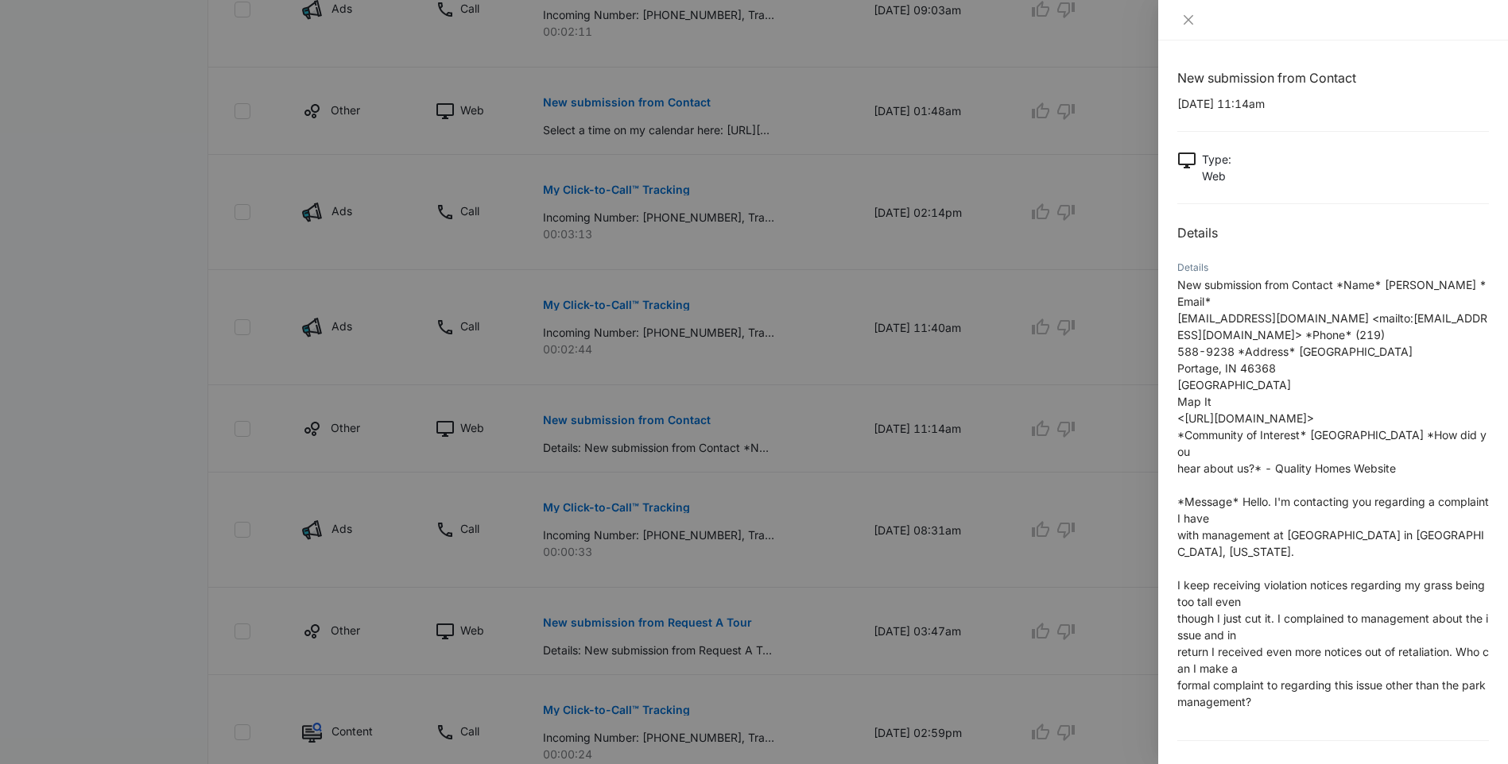
click at [670, 403] on div at bounding box center [754, 382] width 1508 height 764
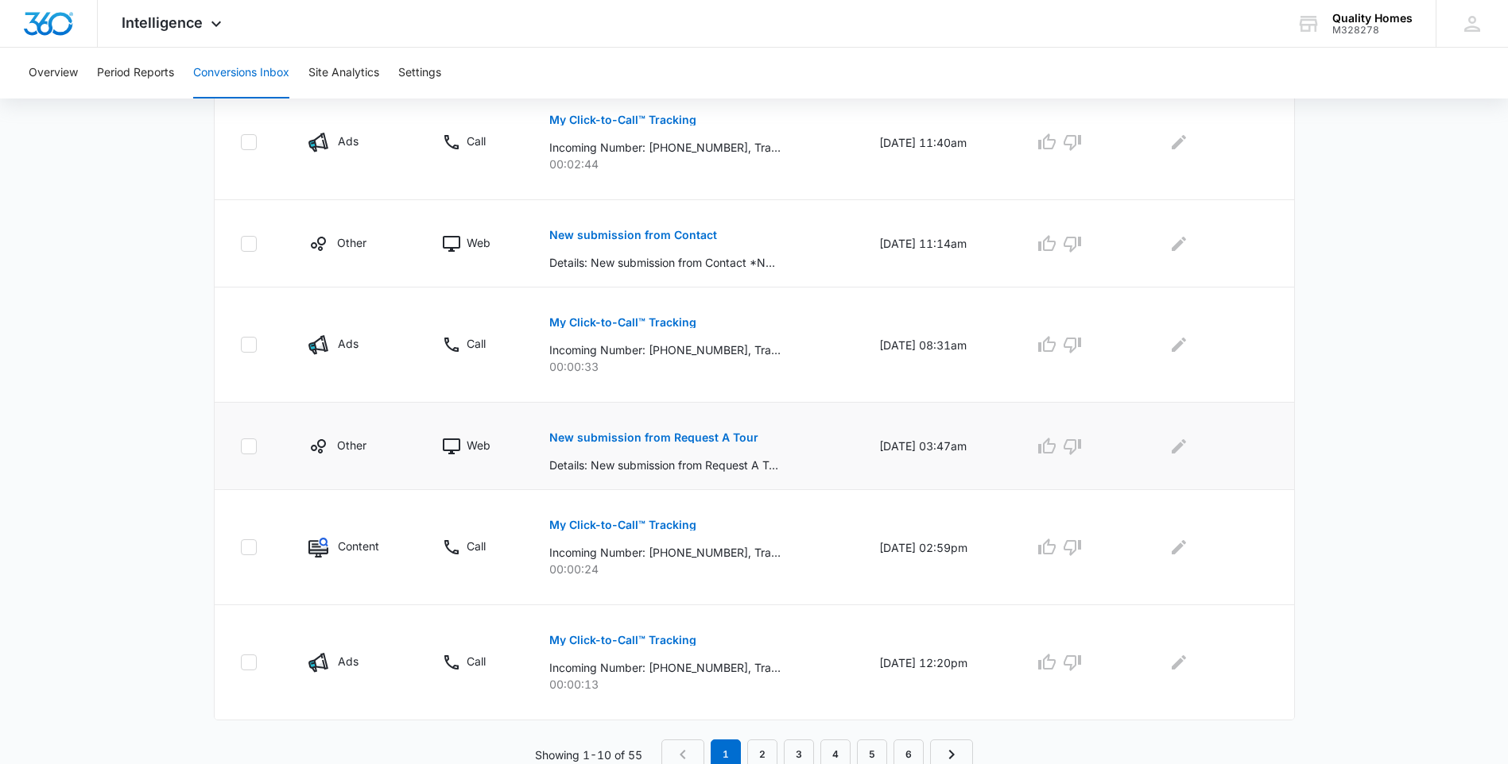
scroll to position [826, 0]
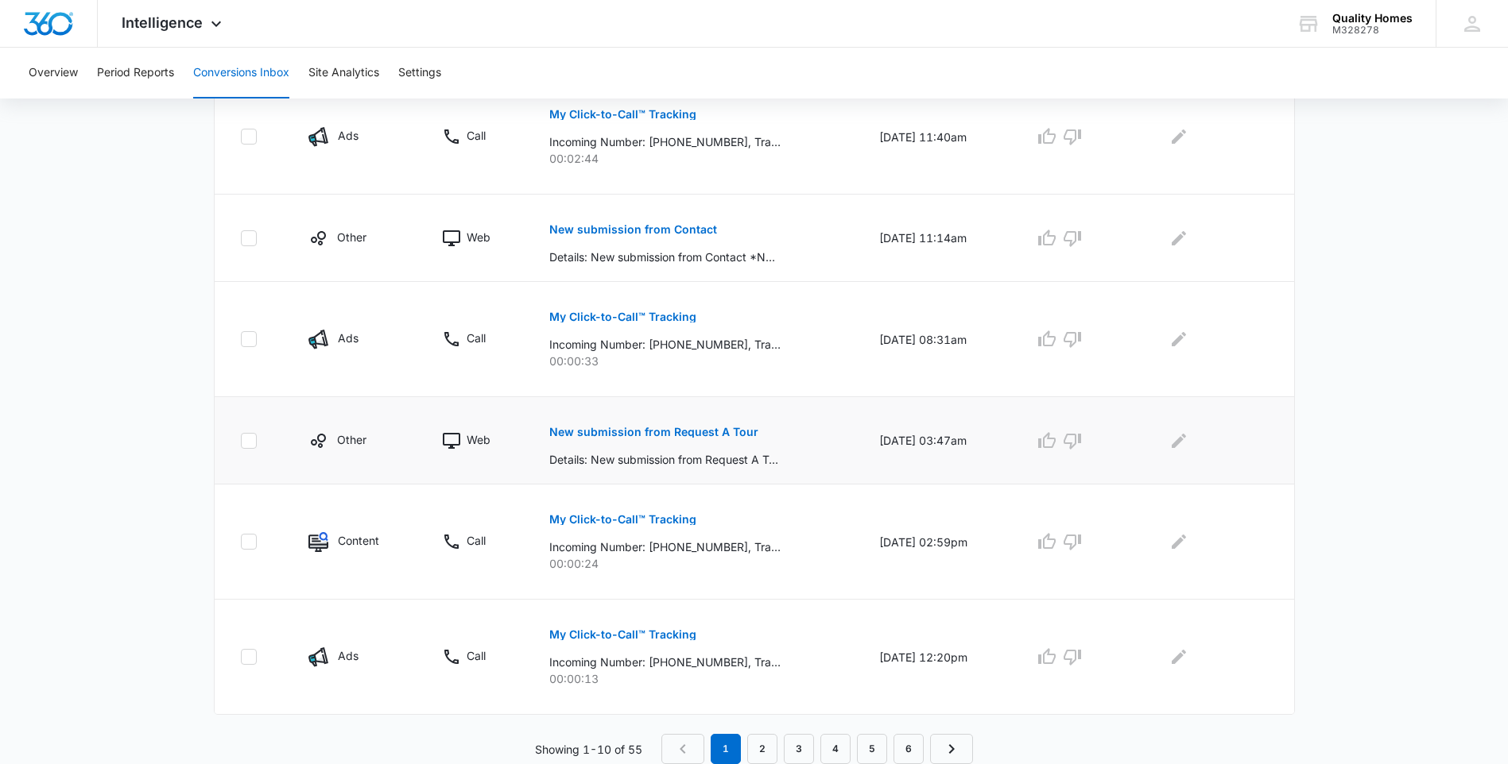
click at [681, 442] on button "New submission from Request A Tour" at bounding box center [653, 432] width 209 height 38
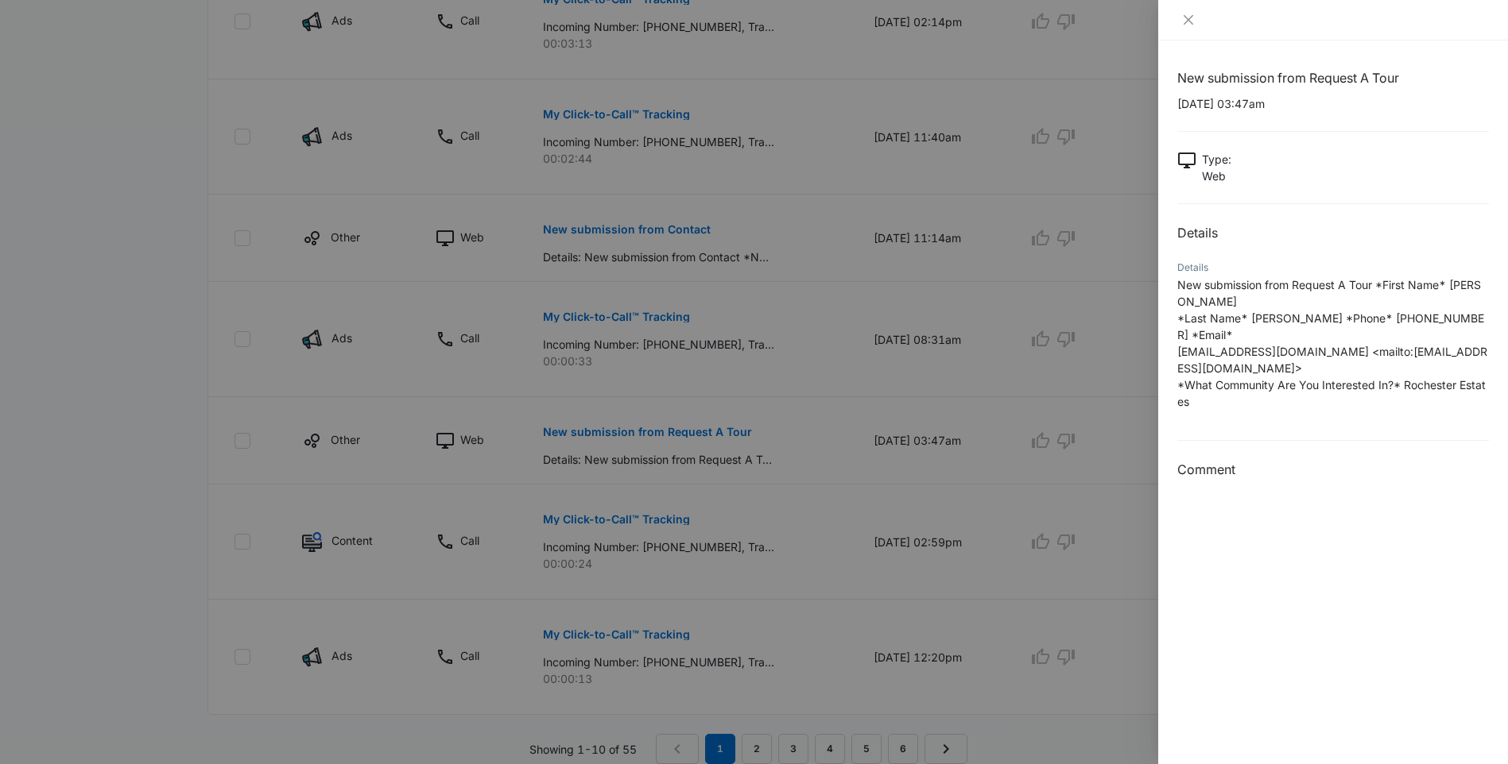
click at [137, 439] on div at bounding box center [754, 382] width 1508 height 764
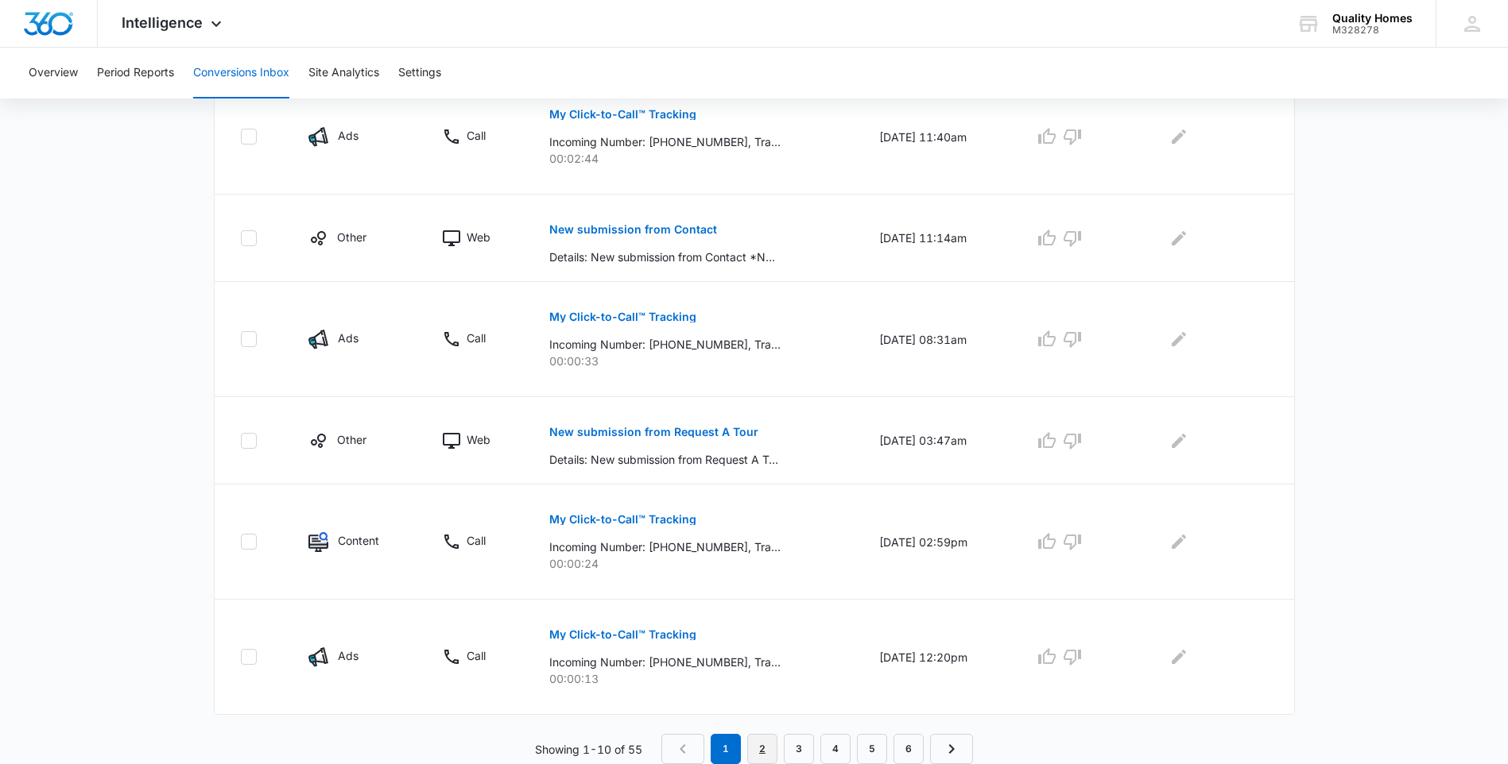
click at [772, 755] on link "2" at bounding box center [762, 749] width 30 height 30
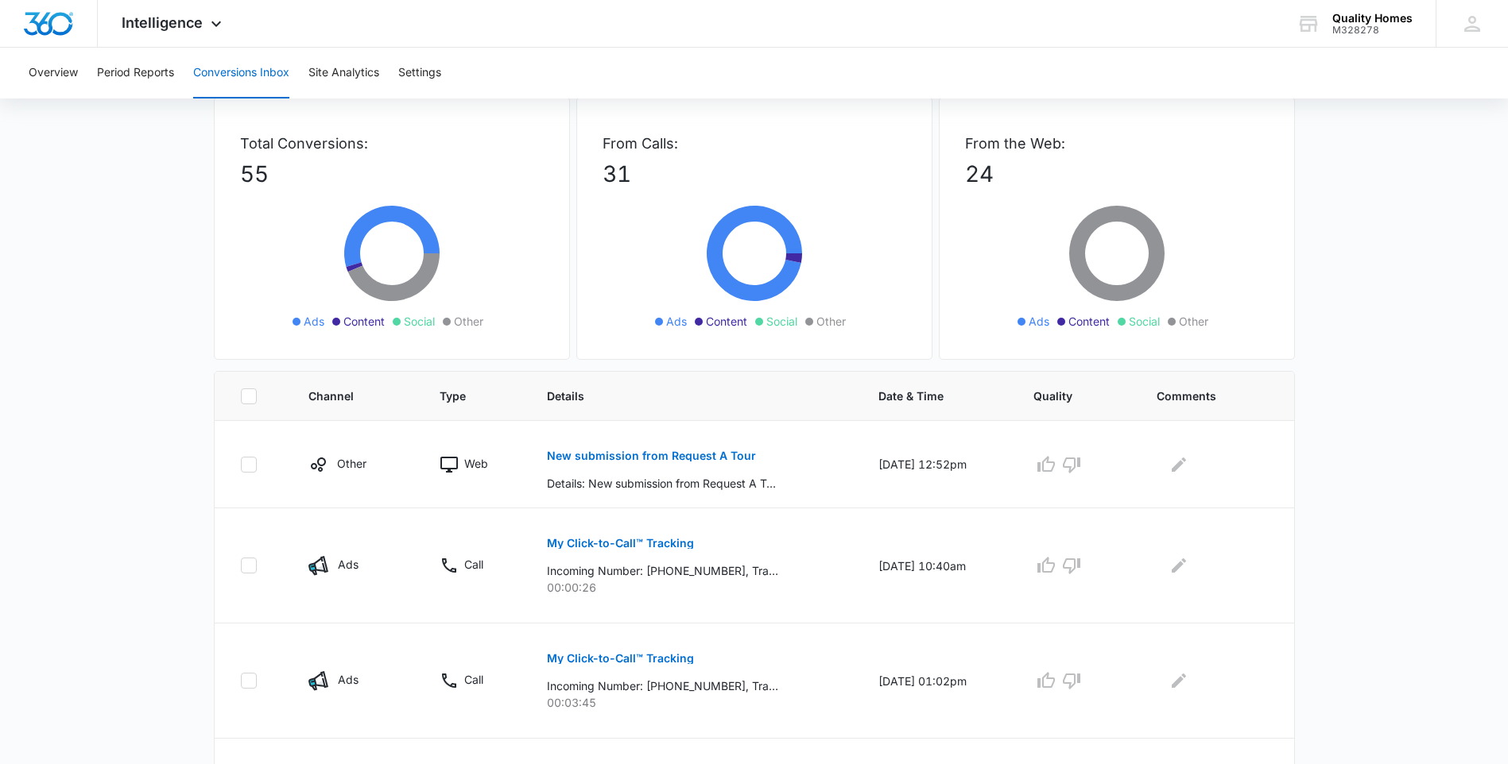
click at [981, 168] on p "24" at bounding box center [1117, 173] width 304 height 33
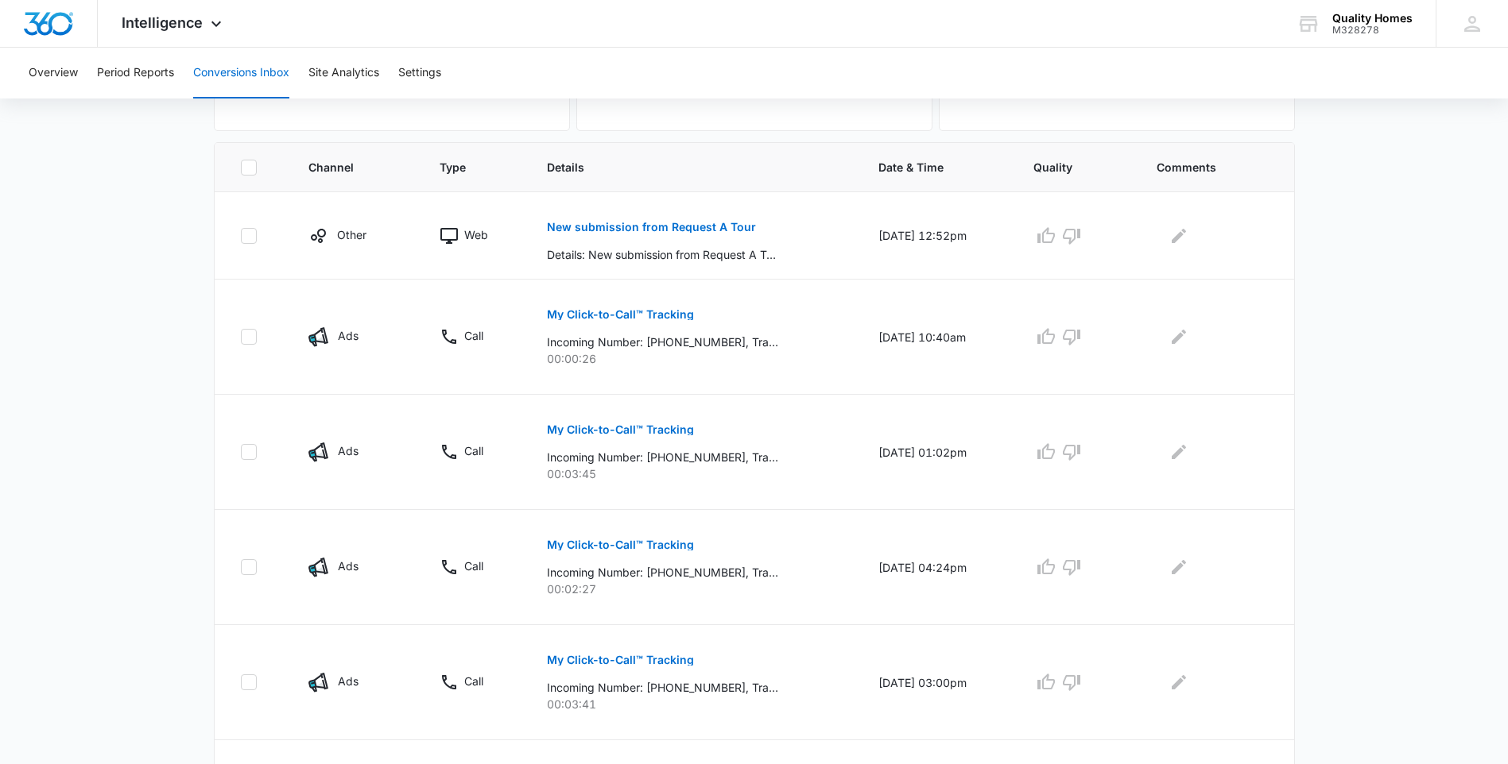
scroll to position [318, 0]
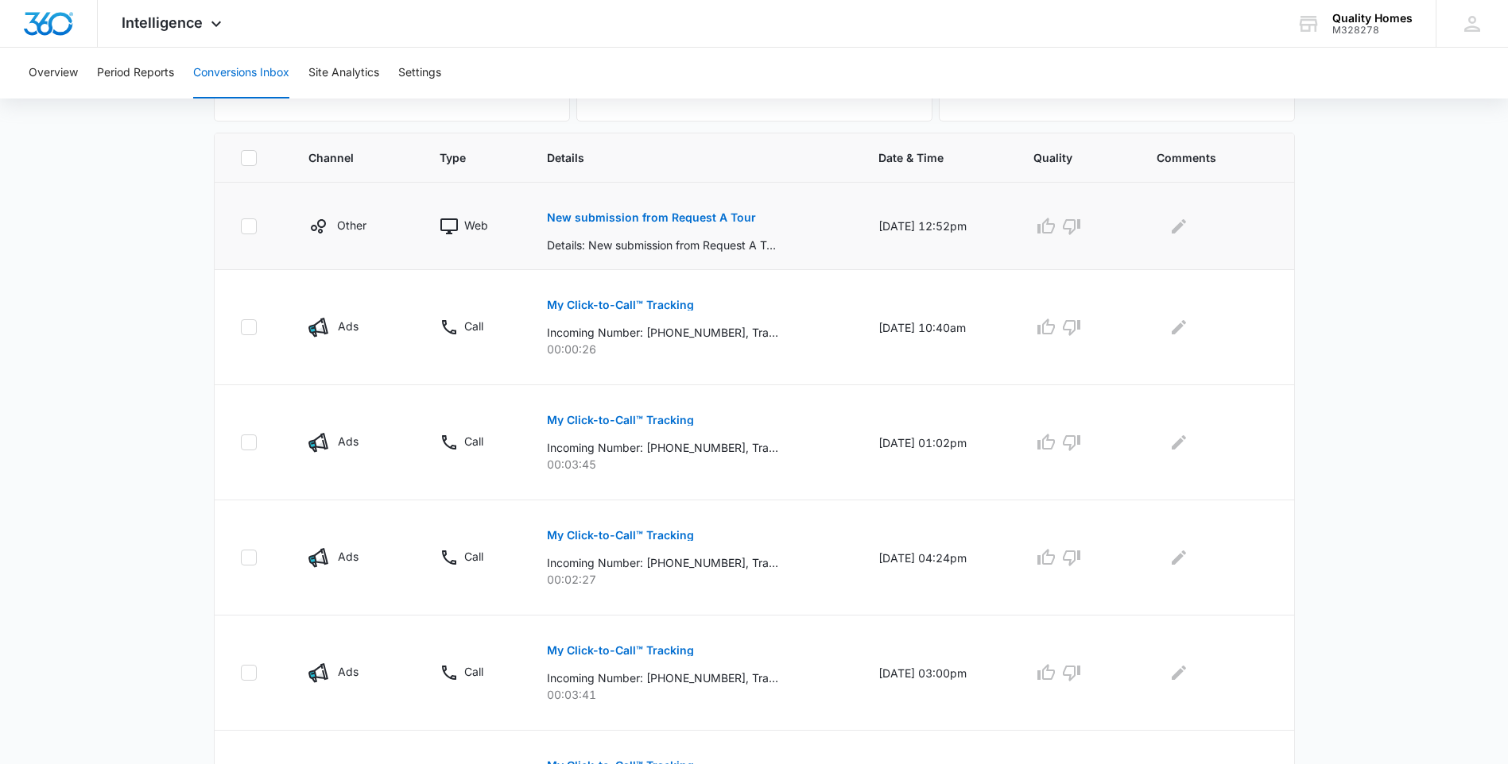
click at [655, 215] on p "New submission from Request A Tour" at bounding box center [651, 217] width 209 height 11
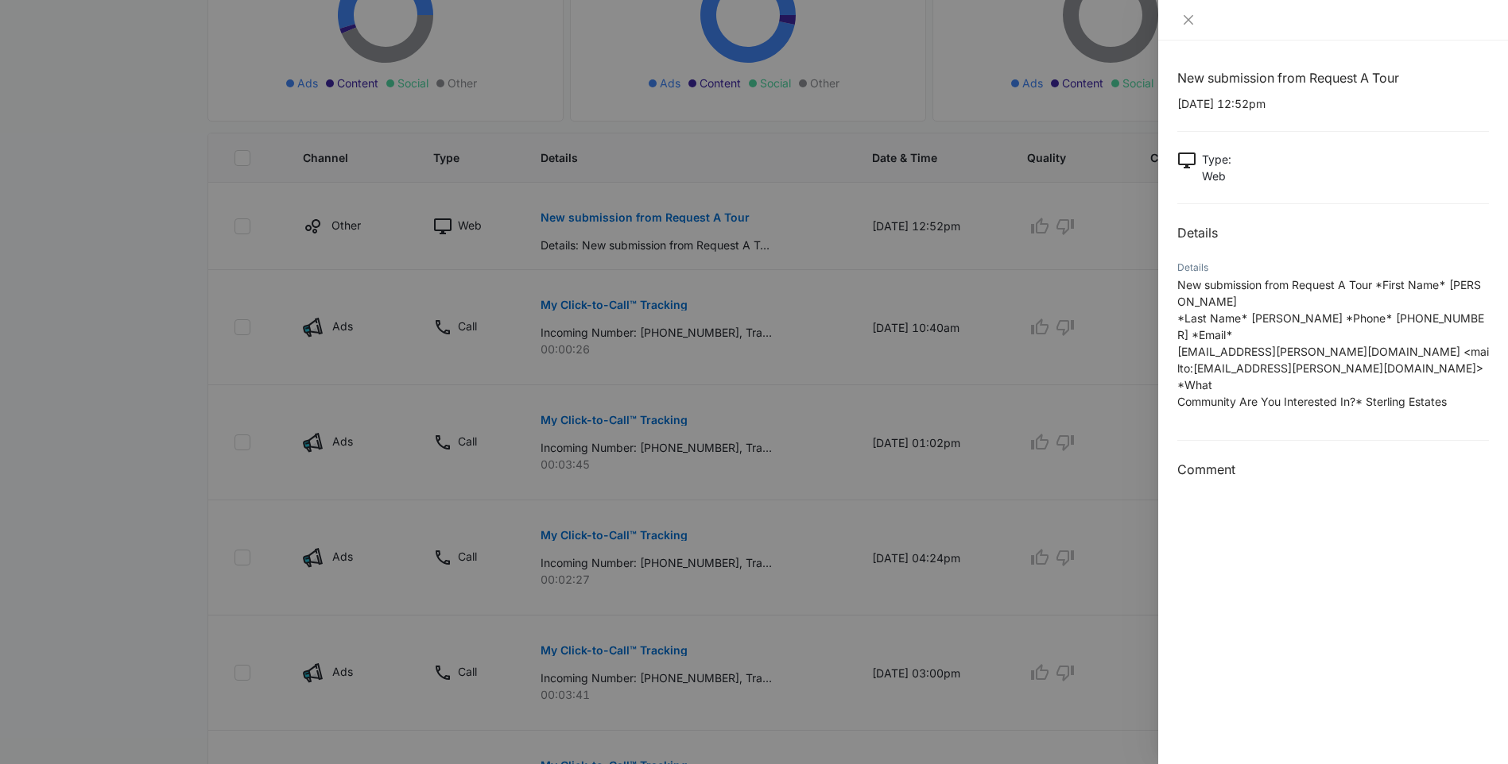
scroll to position [397, 0]
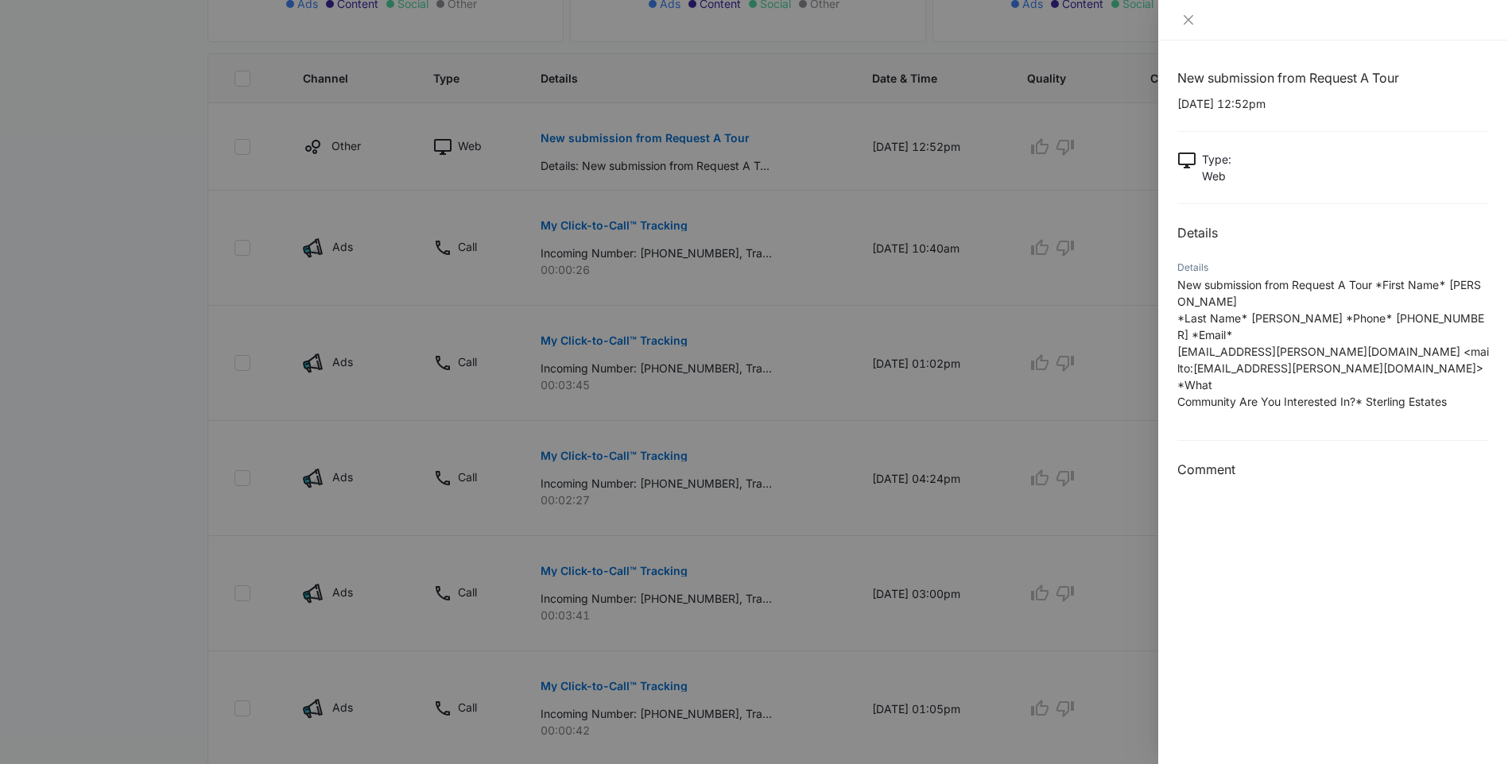
click at [368, 325] on div at bounding box center [754, 382] width 1508 height 764
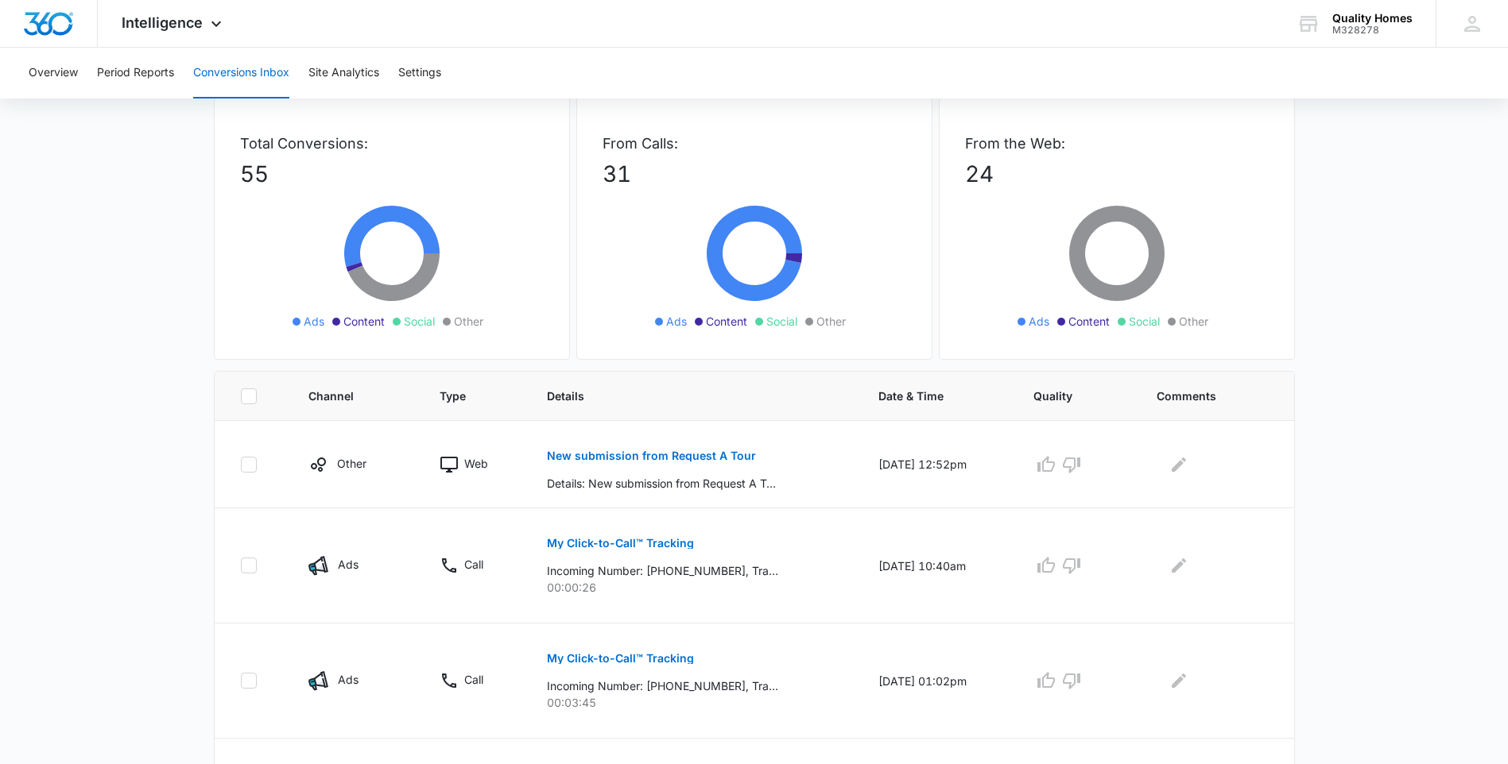
scroll to position [0, 0]
